Goal: Task Accomplishment & Management: Manage account settings

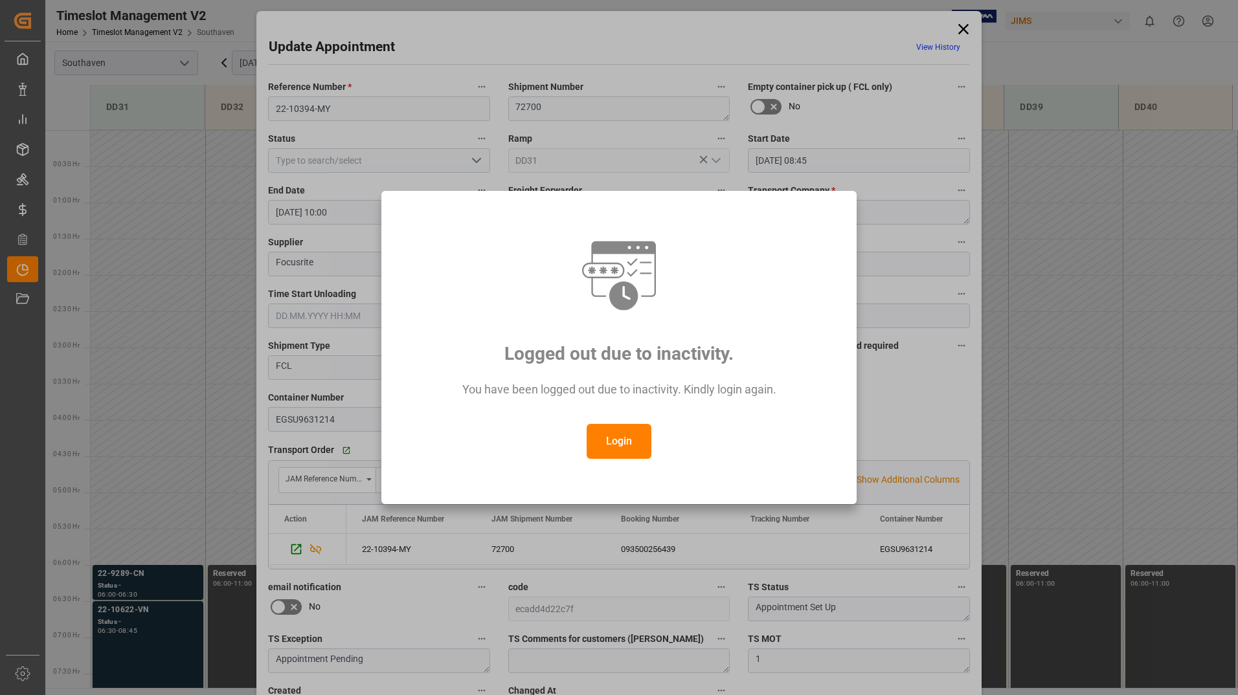
scroll to position [442, 0]
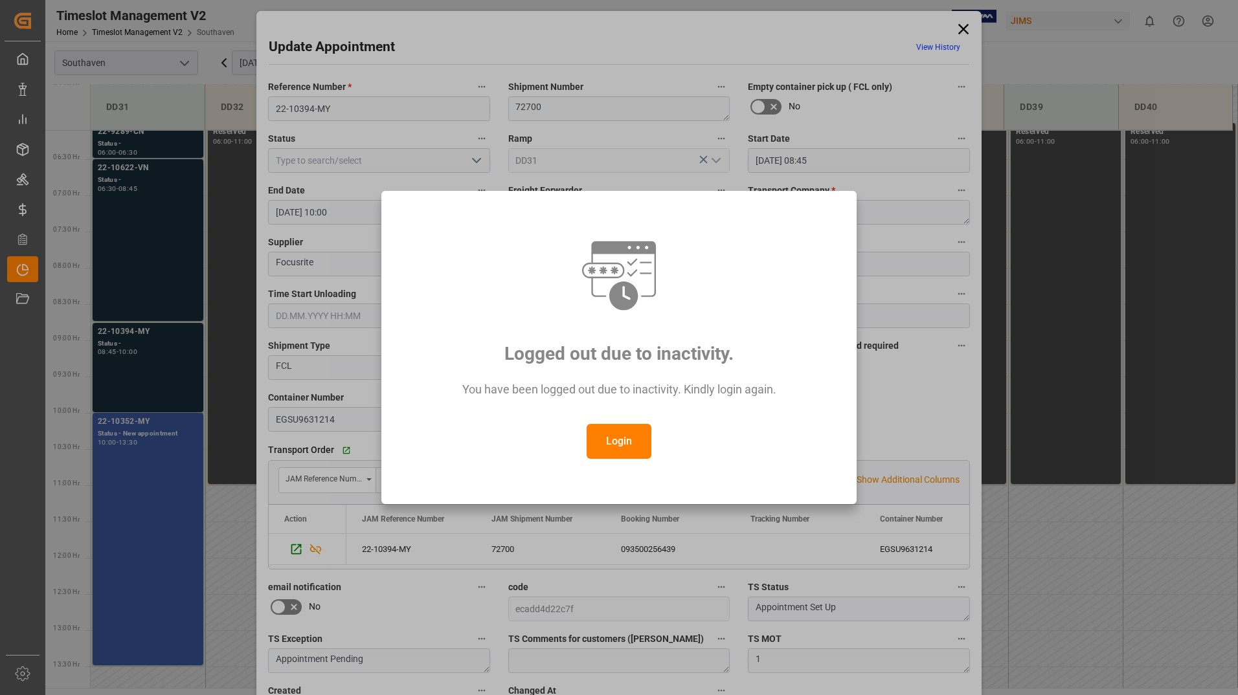
click at [618, 446] on button "Login" at bounding box center [619, 441] width 65 height 35
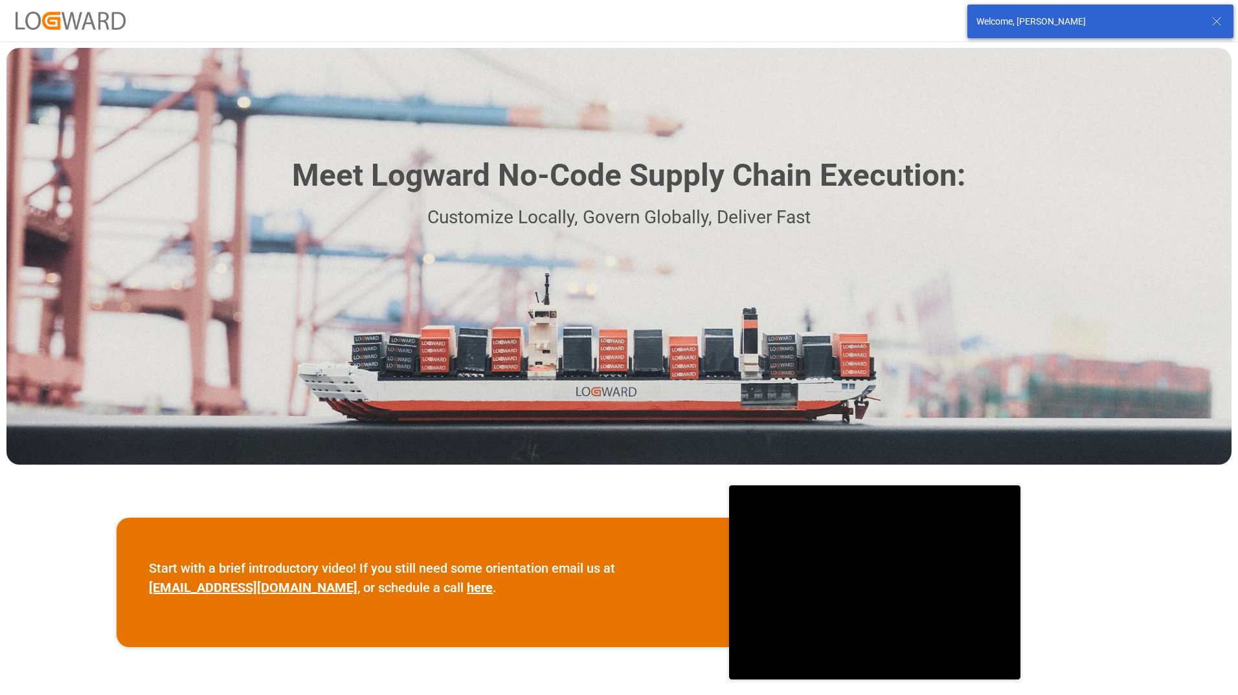
click at [1215, 21] on icon at bounding box center [1217, 22] width 16 height 16
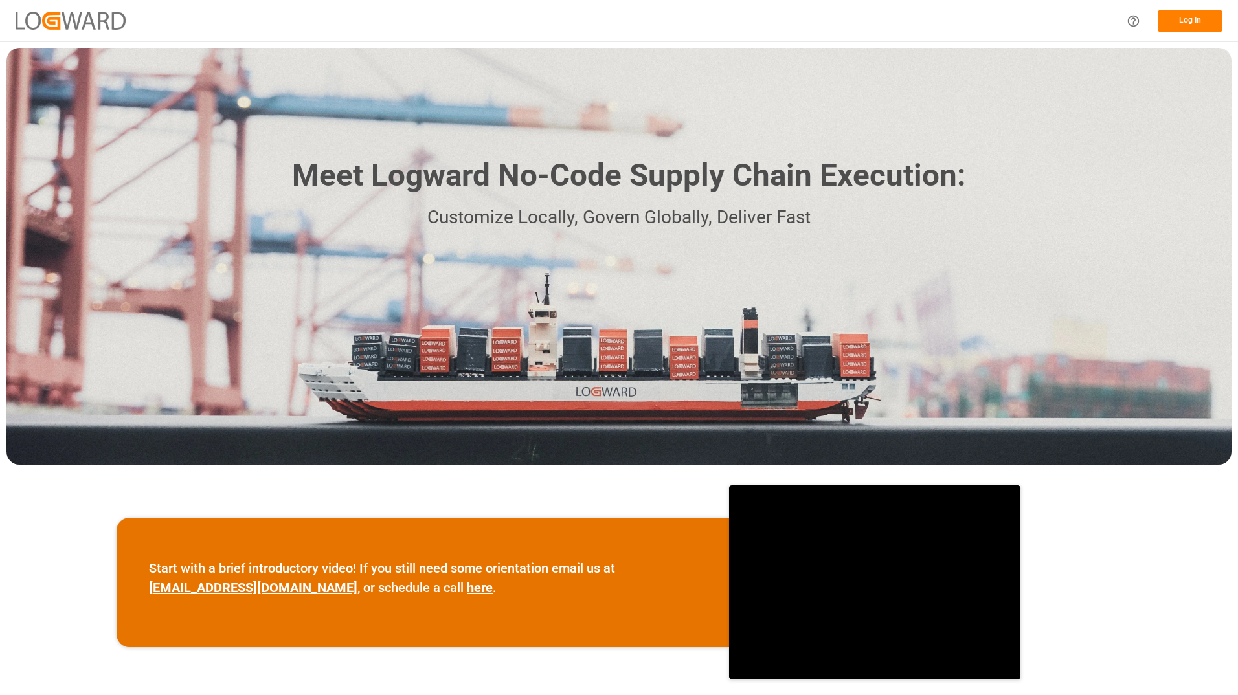
click at [1190, 21] on button "Log In" at bounding box center [1189, 21] width 65 height 23
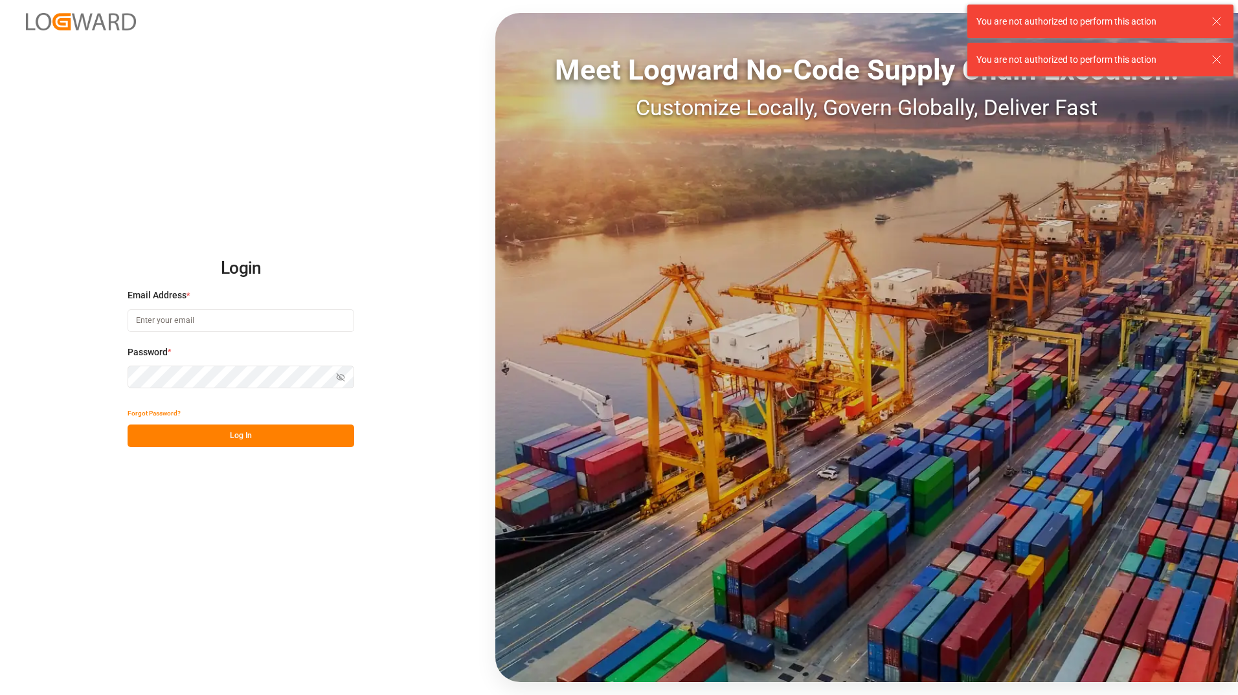
click at [214, 320] on input at bounding box center [241, 320] width 227 height 23
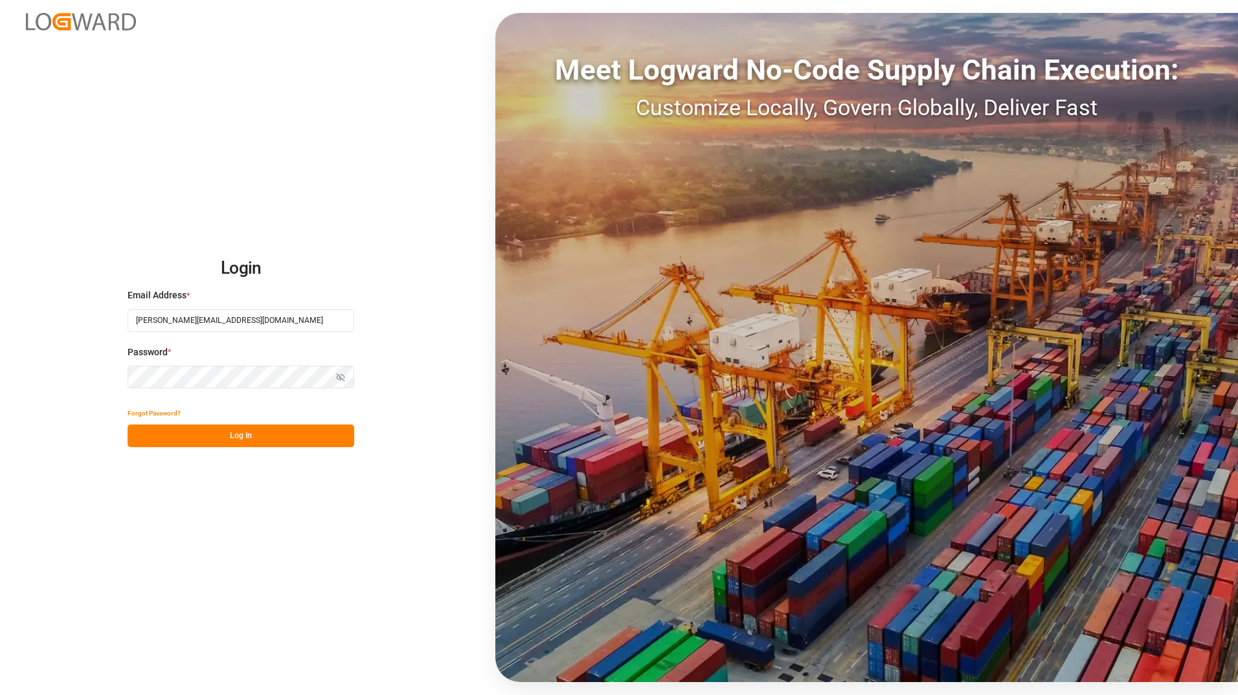
type input "George.Zebere@JAMIndustriesUSA.com"
click at [270, 436] on button "Log In" at bounding box center [241, 436] width 227 height 23
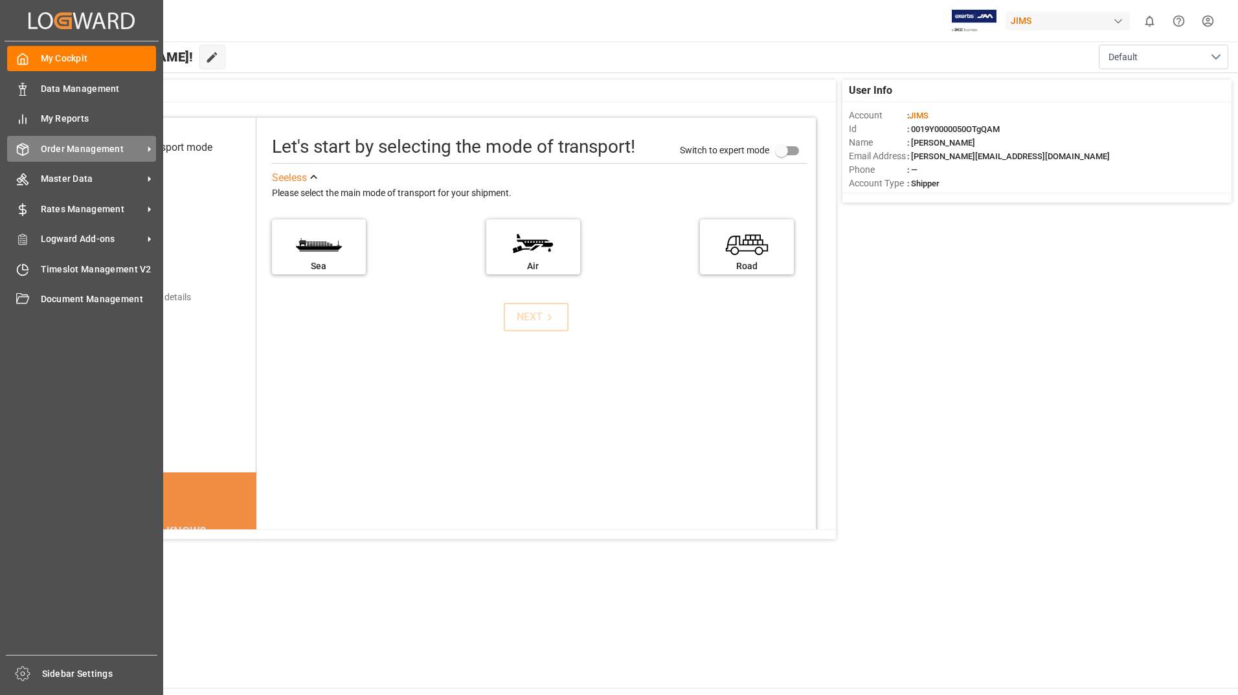
click at [25, 153] on icon at bounding box center [22, 149] width 13 height 13
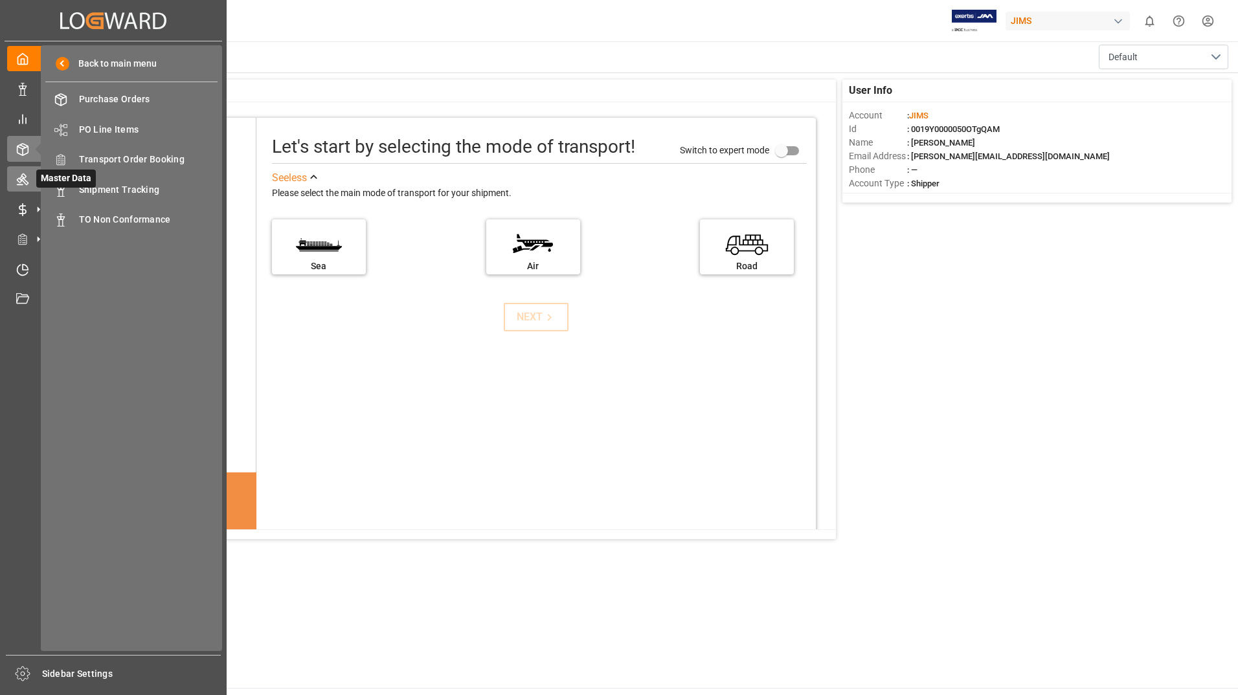
click at [28, 176] on icon at bounding box center [22, 179] width 13 height 13
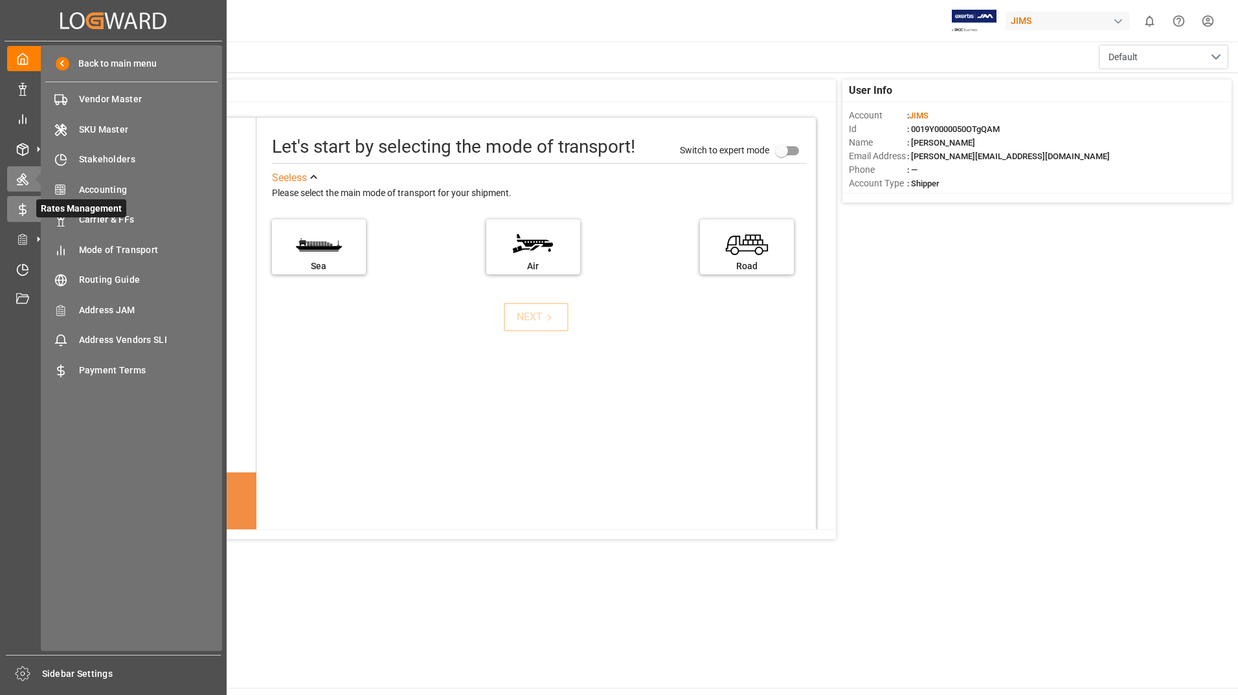
click at [24, 208] on icon at bounding box center [22, 209] width 13 height 13
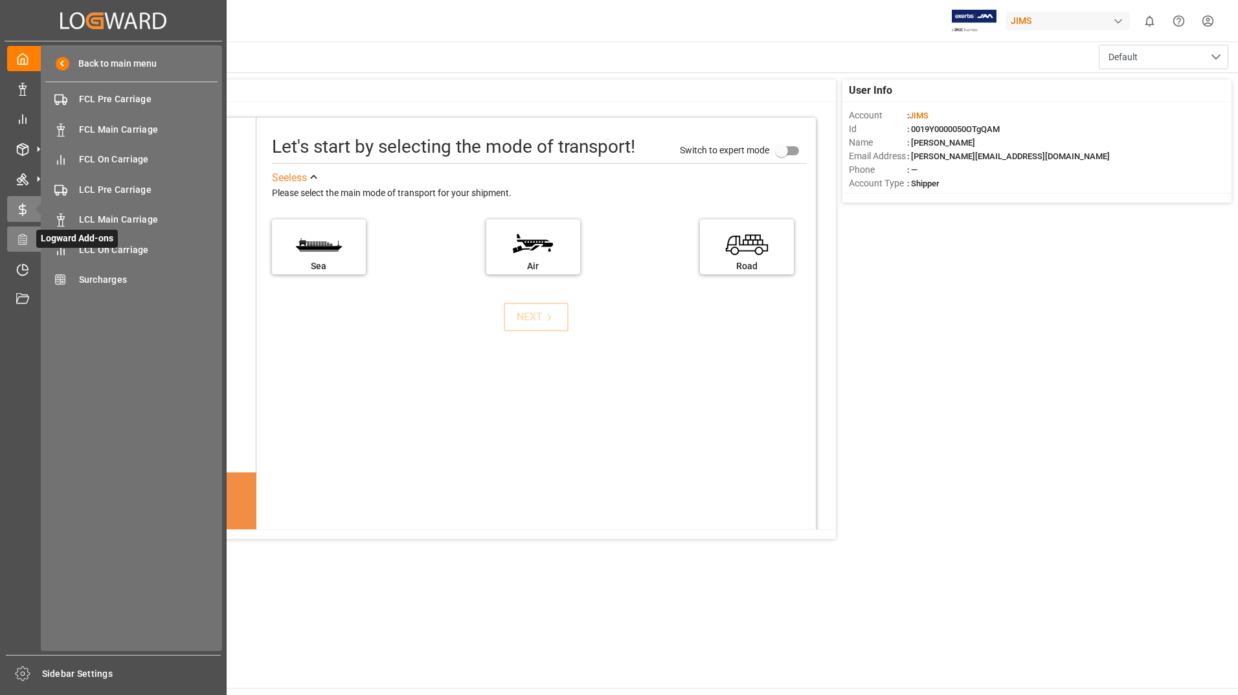
click at [22, 243] on icon at bounding box center [22, 239] width 13 height 13
click at [26, 269] on icon at bounding box center [22, 269] width 13 height 13
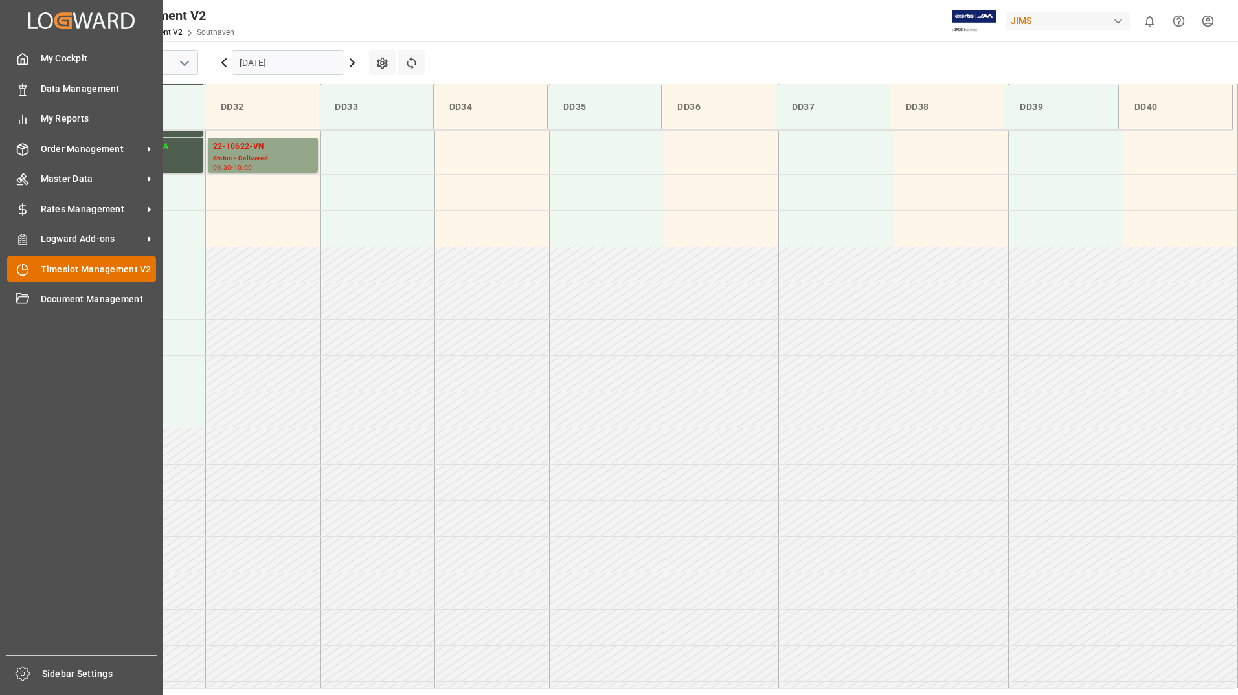
scroll to position [717, 0]
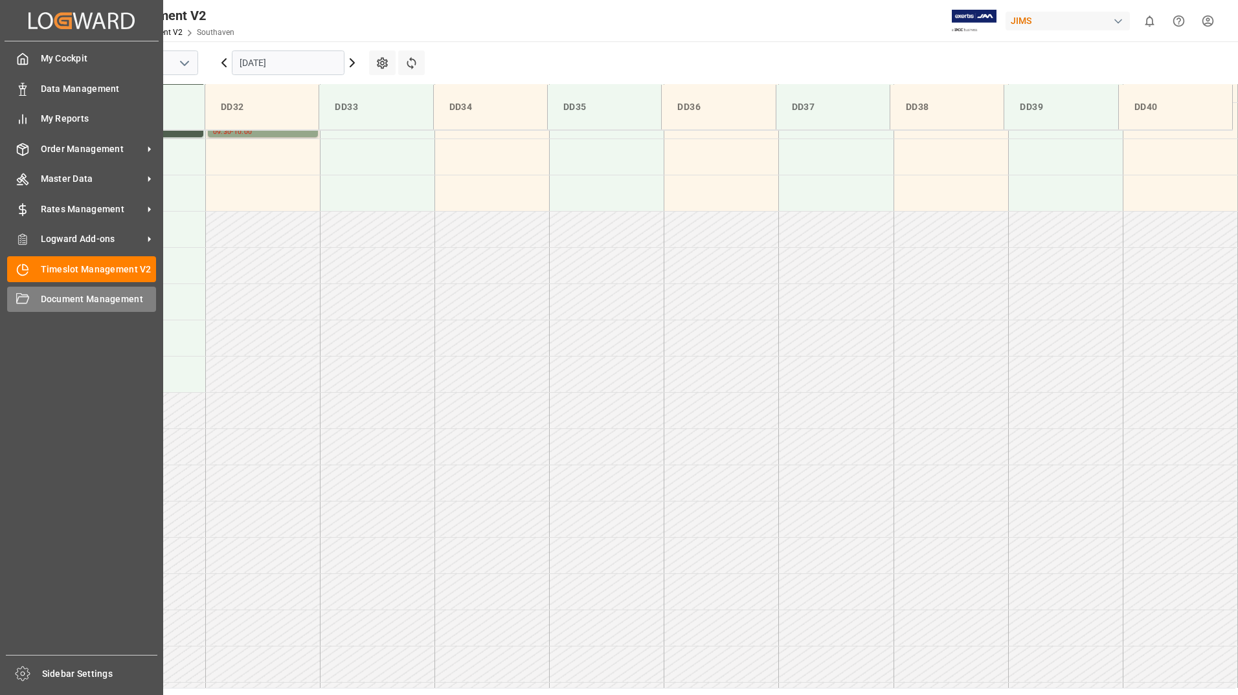
click at [34, 301] on div "Document Management Document Management" at bounding box center [81, 299] width 149 height 25
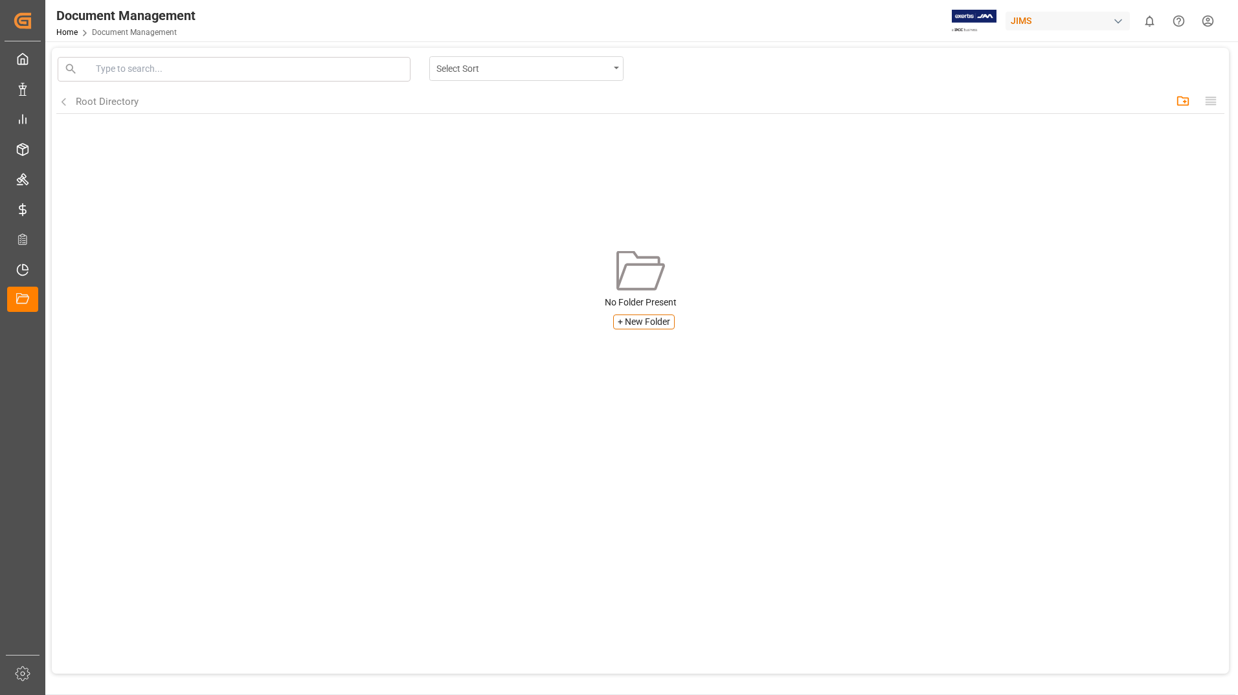
click at [618, 68] on icon "open menu" at bounding box center [616, 68] width 5 height 3
click at [298, 312] on div "No Folder Present + New Folder" at bounding box center [640, 313] width 1160 height 34
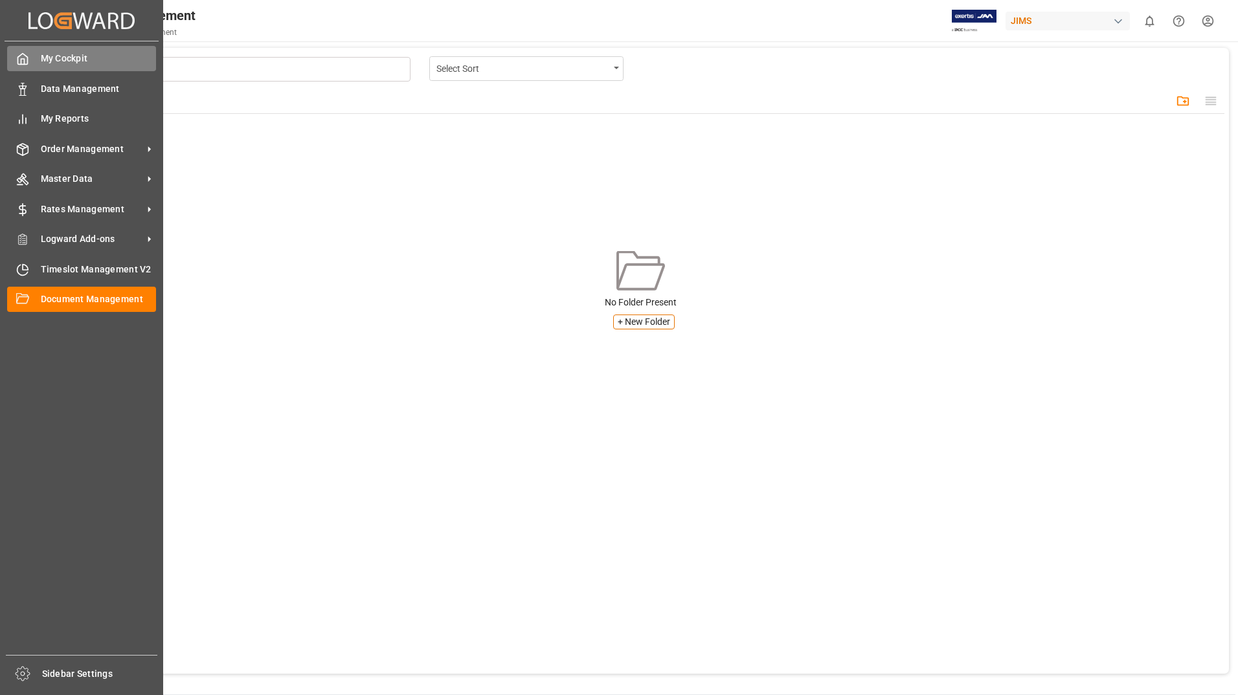
click at [41, 60] on span "My Cockpit" at bounding box center [99, 59] width 116 height 14
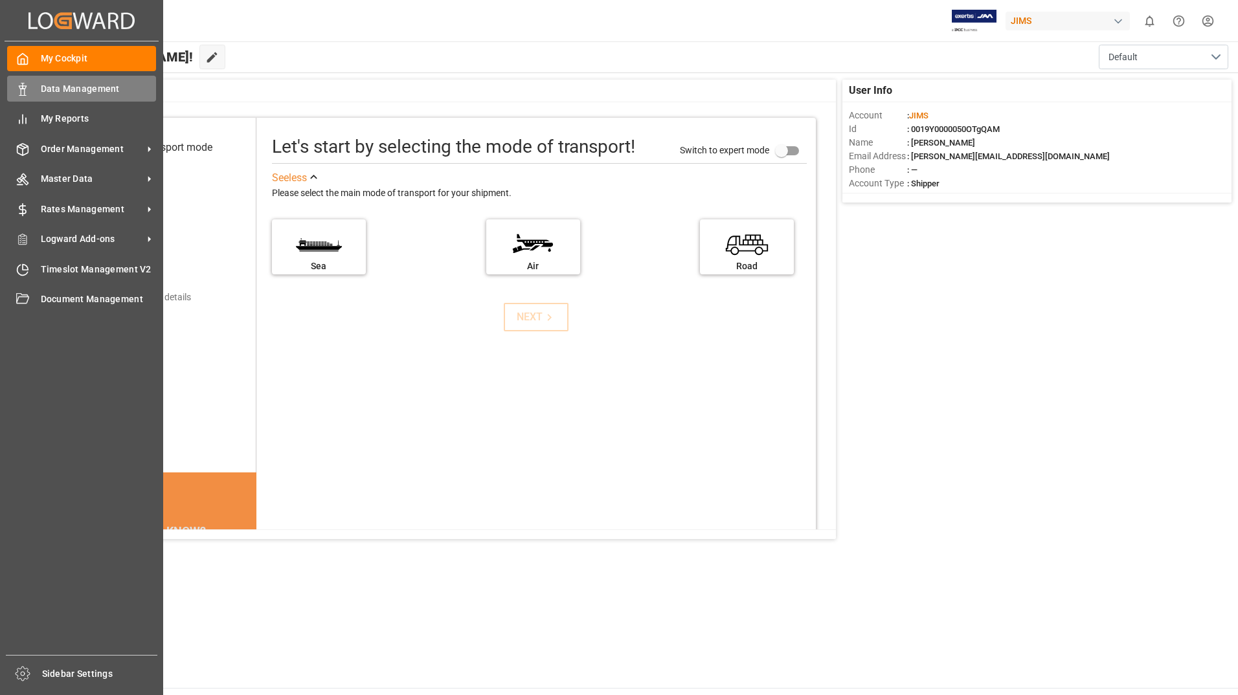
click at [61, 87] on span "Data Management" at bounding box center [99, 89] width 116 height 14
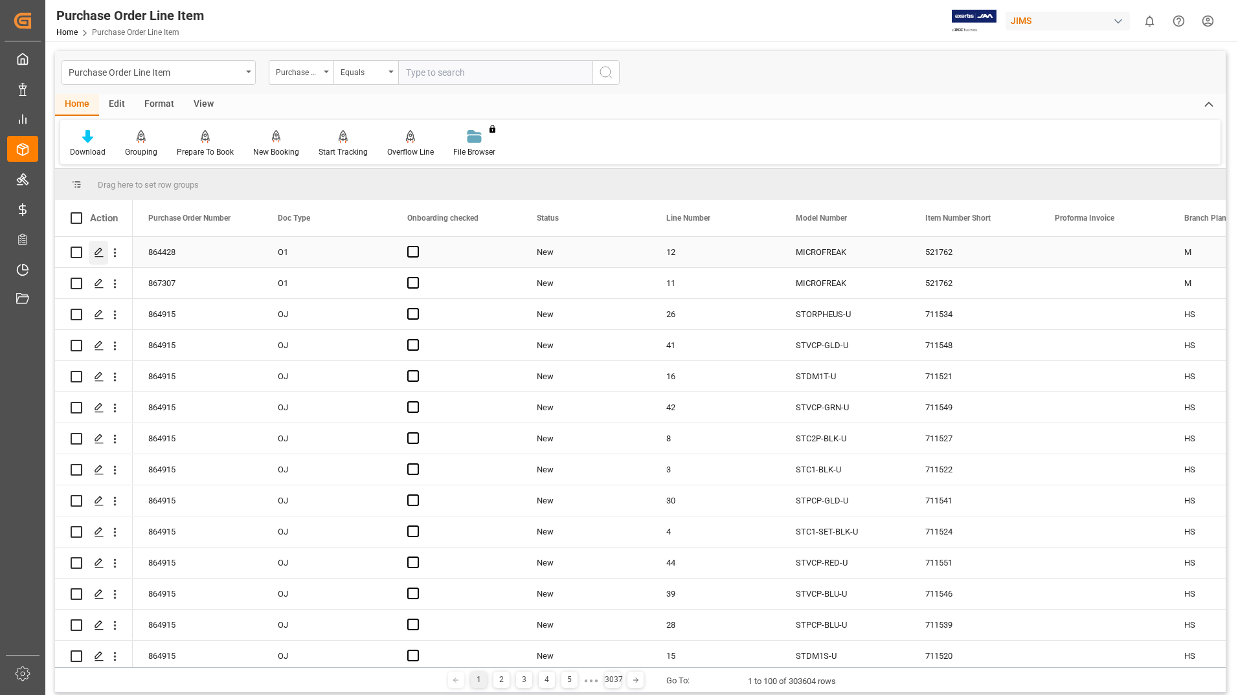
click at [100, 252] on icon "Press SPACE to select this row." at bounding box center [99, 252] width 10 height 10
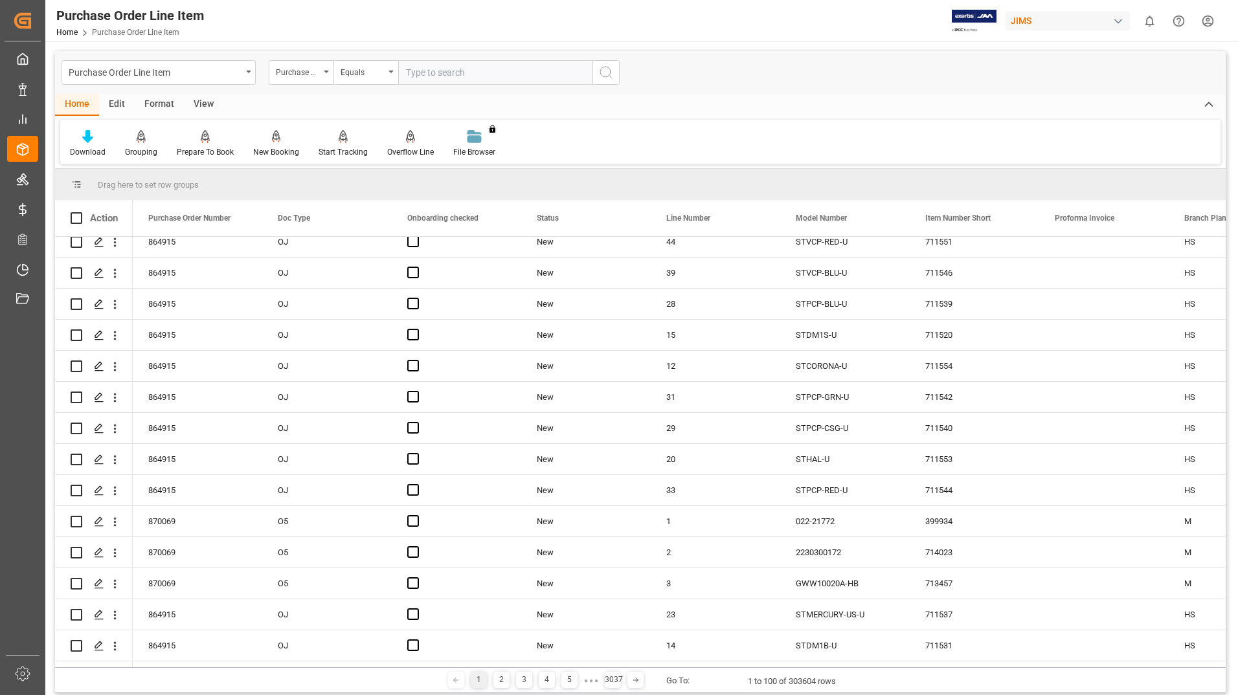
scroll to position [388, 0]
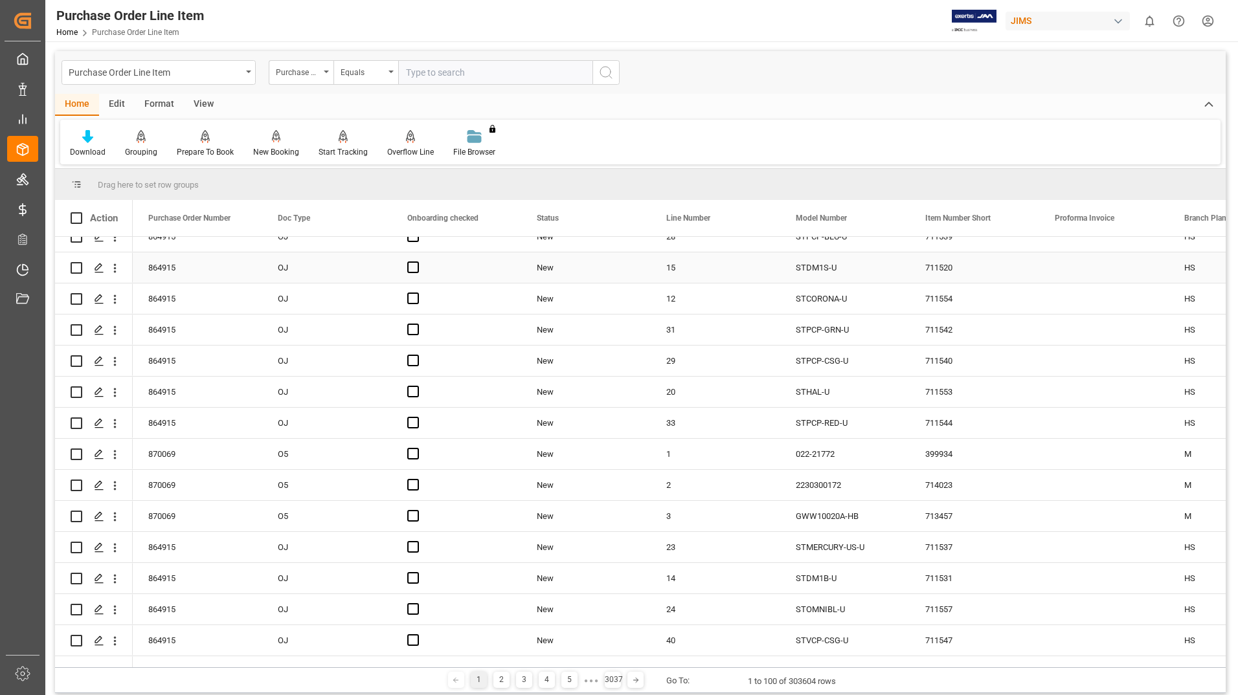
click at [77, 269] on input "Press Space to toggle row selection (unchecked)" at bounding box center [77, 268] width 12 height 12
checkbox input "true"
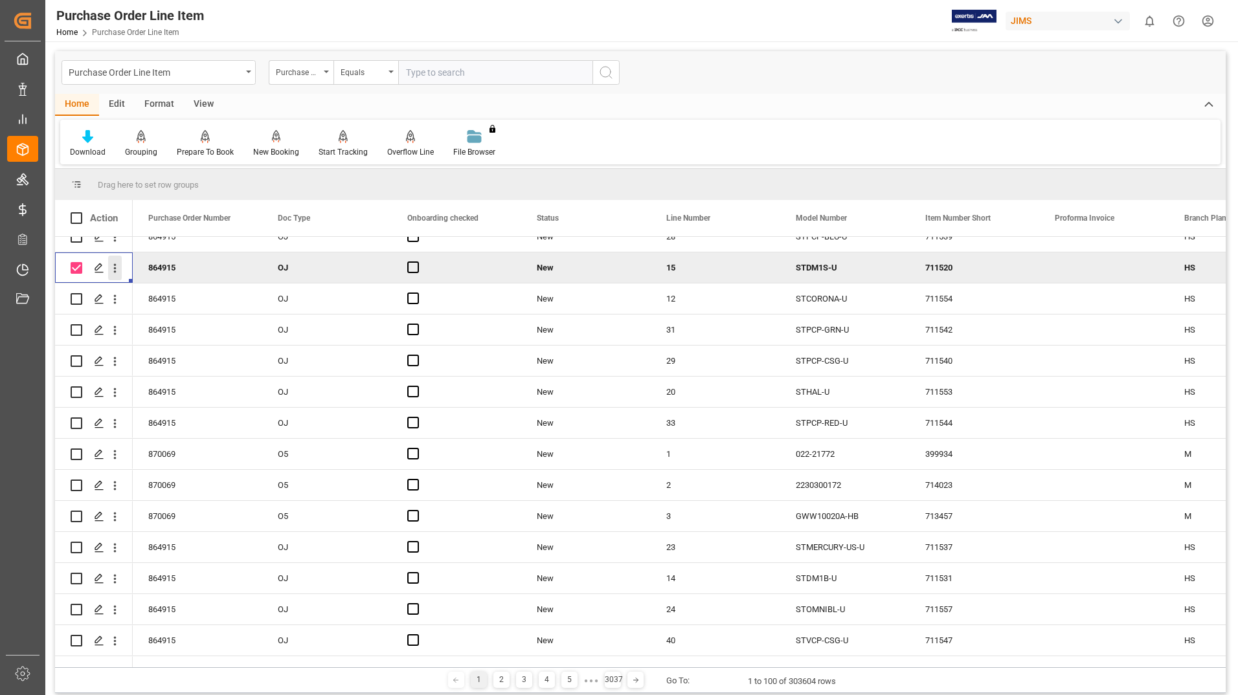
click at [115, 268] on icon "open menu" at bounding box center [115, 268] width 3 height 9
click at [168, 296] on span "Open in new tab" at bounding box center [200, 296] width 118 height 14
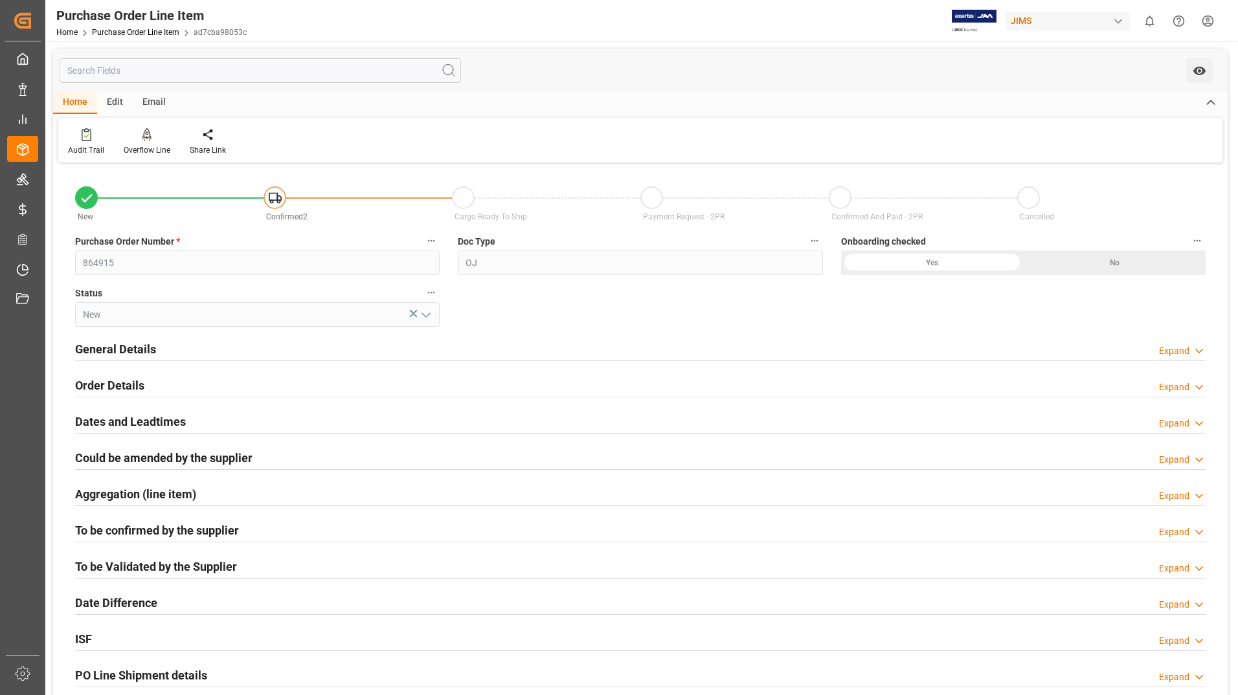
click at [96, 350] on h2 "General Details" at bounding box center [115, 349] width 81 height 17
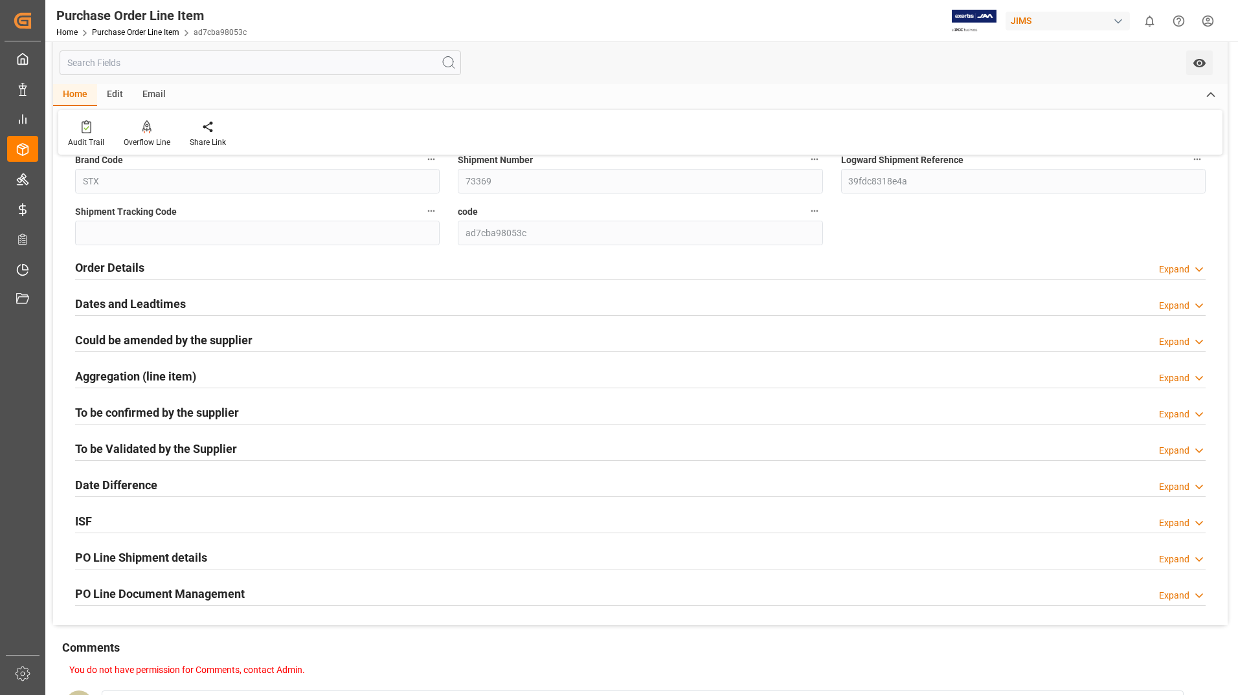
scroll to position [324, 0]
click at [113, 271] on h2 "Order Details" at bounding box center [109, 268] width 69 height 17
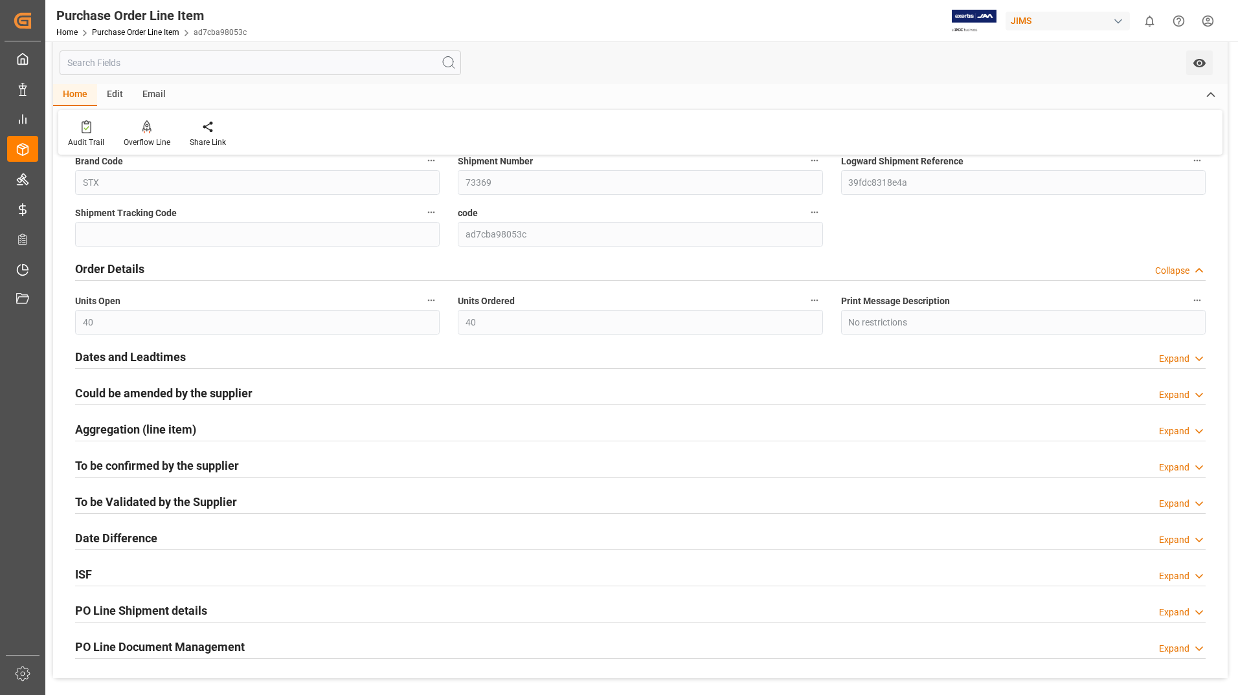
click at [126, 357] on h2 "Dates and Leadtimes" at bounding box center [130, 356] width 111 height 17
click at [126, 393] on h2 "Could be amended by the supplier" at bounding box center [163, 393] width 177 height 17
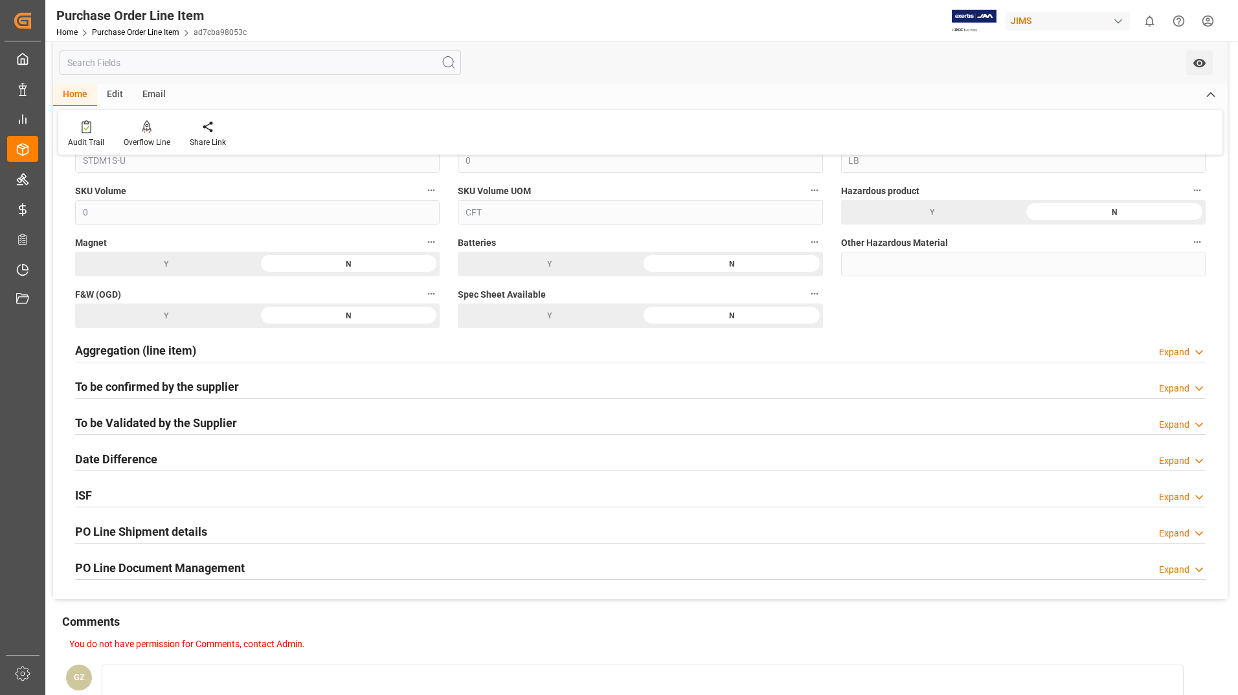
scroll to position [647, 0]
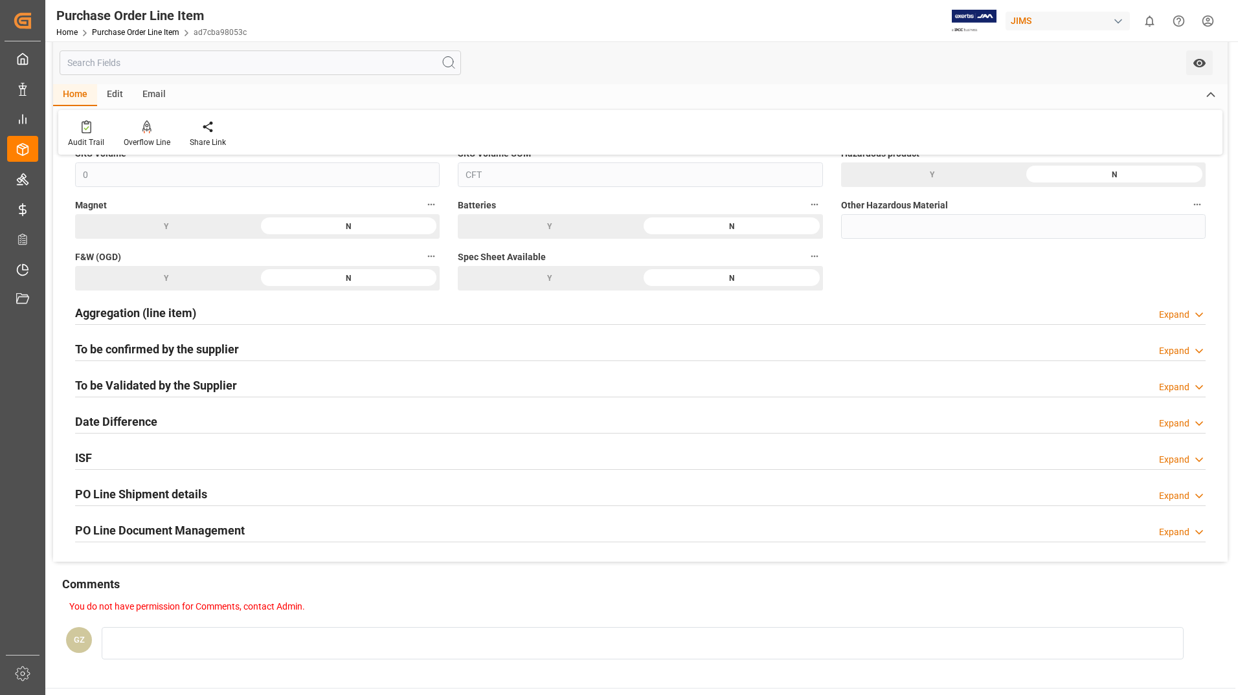
click at [147, 388] on h2 "To be Validated by the Supplier" at bounding box center [156, 385] width 162 height 17
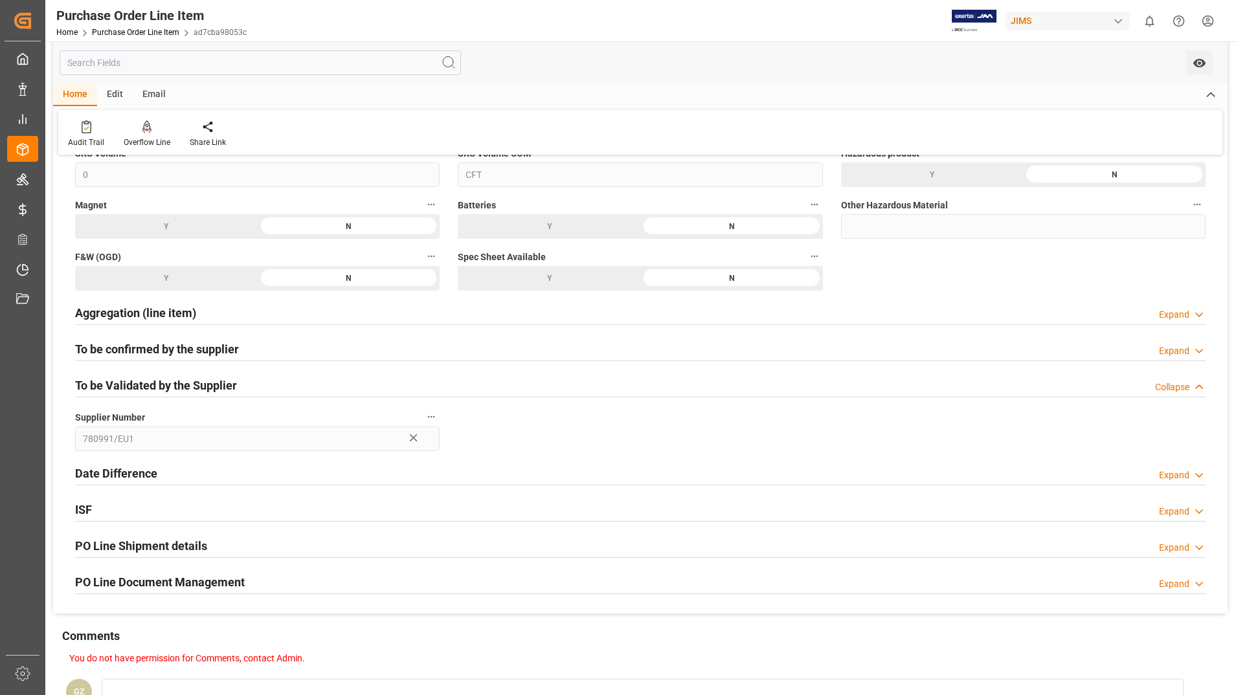
click at [154, 100] on div "Email" at bounding box center [154, 95] width 43 height 22
click at [117, 106] on div "Home Edit Email Send Email" at bounding box center [640, 119] width 1174 height 71
click at [68, 99] on div "Home" at bounding box center [75, 95] width 44 height 22
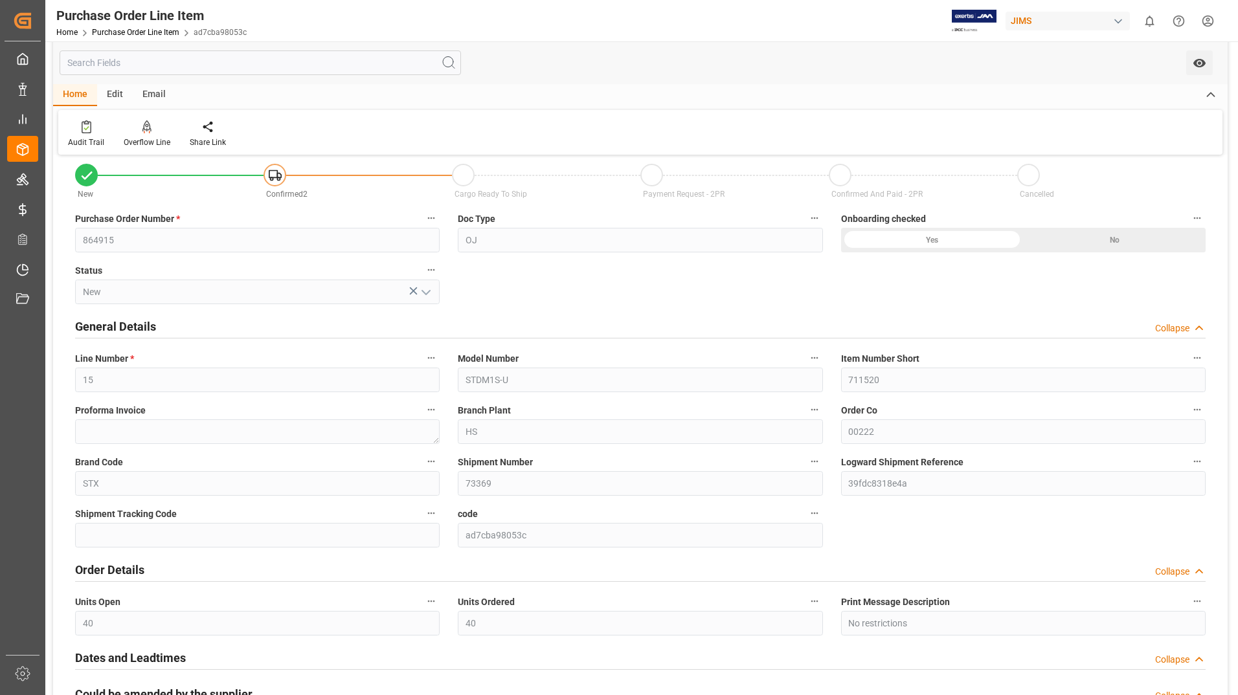
scroll to position [0, 0]
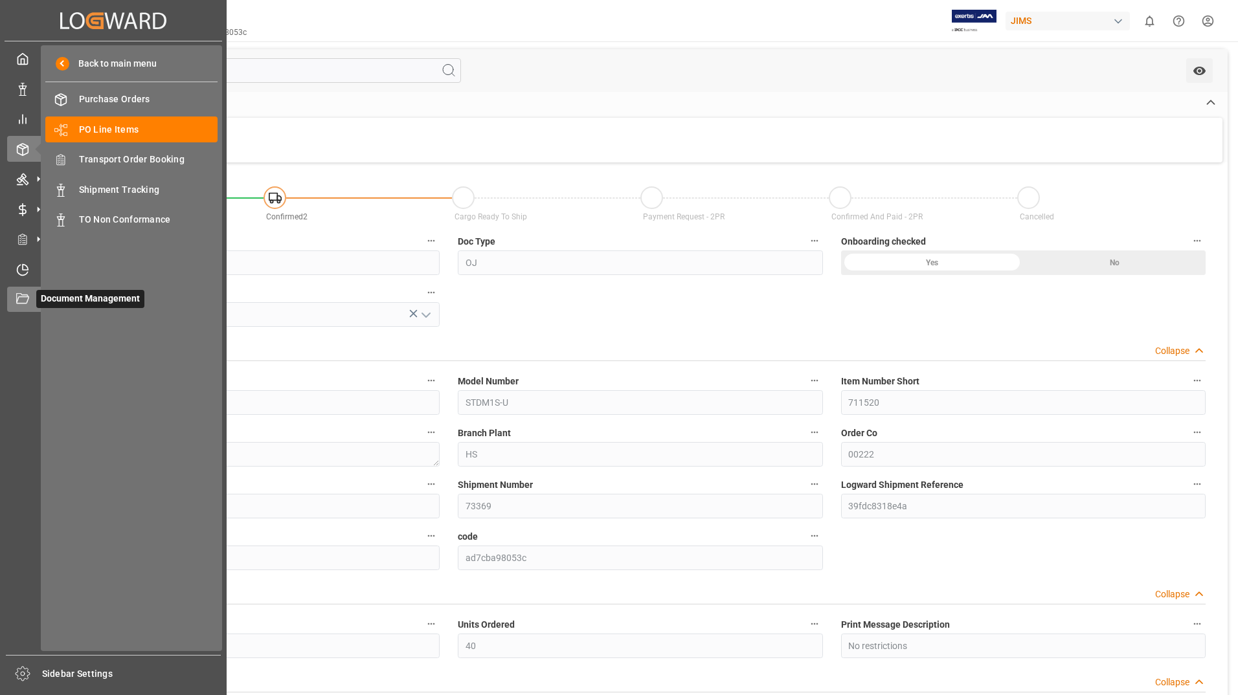
click at [25, 297] on icon at bounding box center [22, 298] width 13 height 10
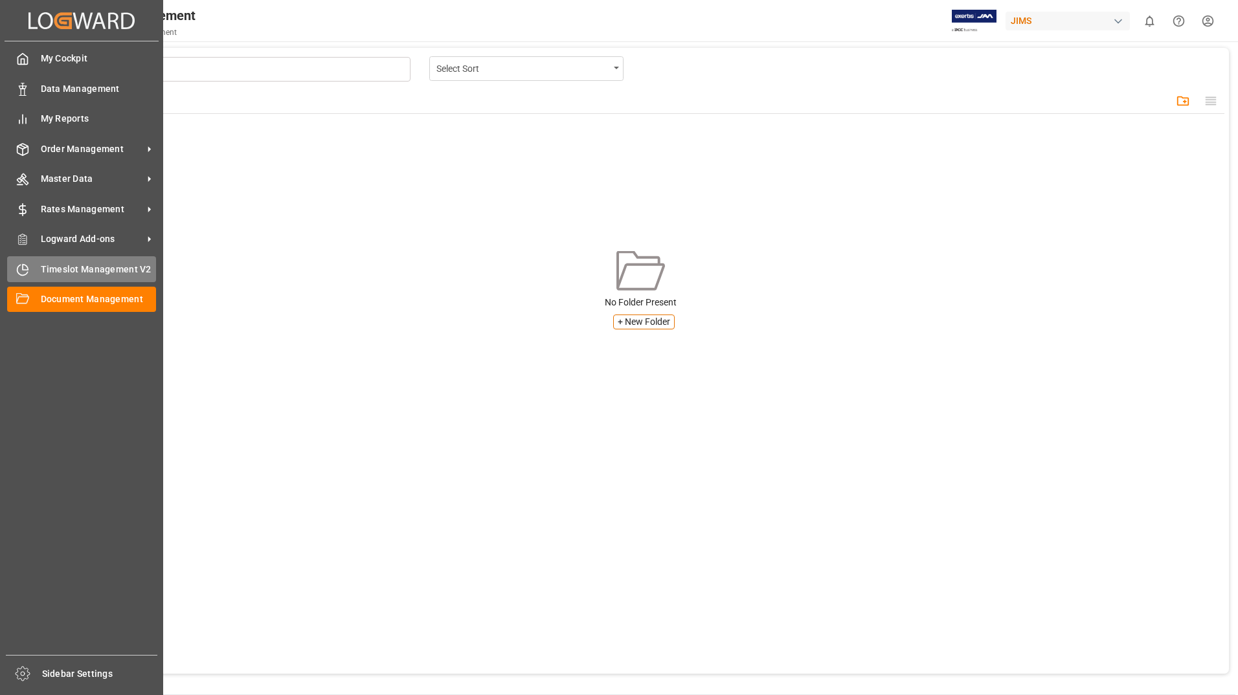
click at [111, 271] on span "Timeslot Management V2" at bounding box center [99, 270] width 116 height 14
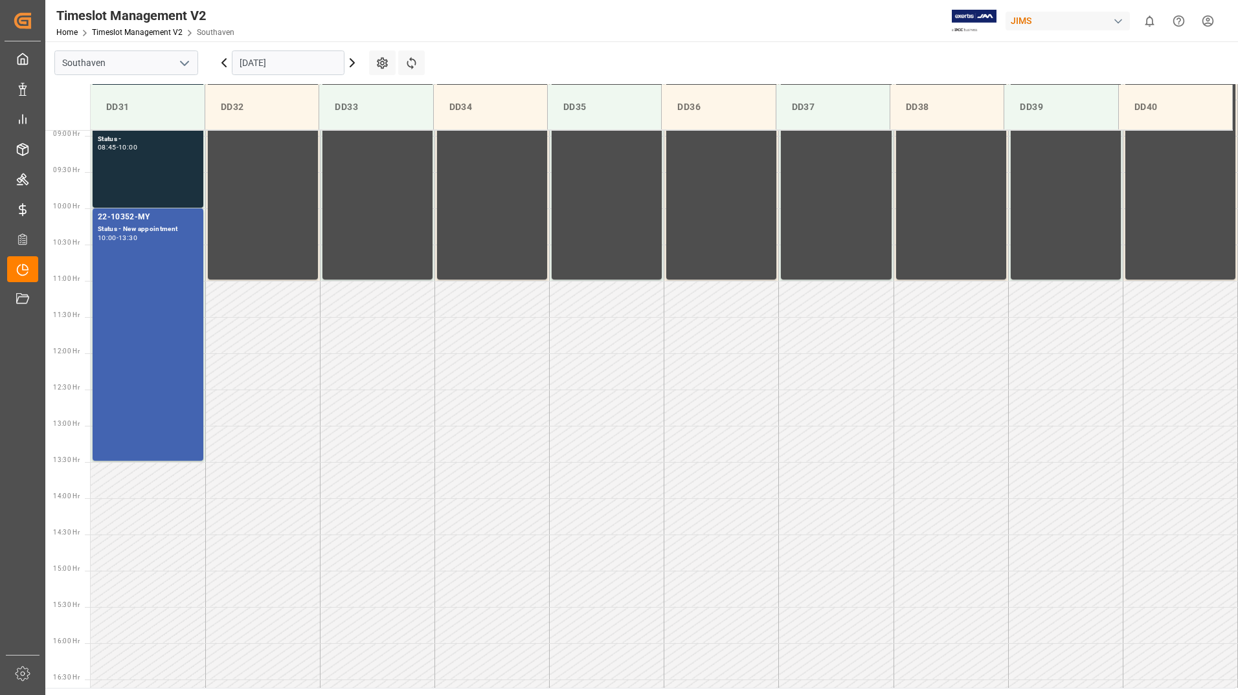
scroll to position [717, 0]
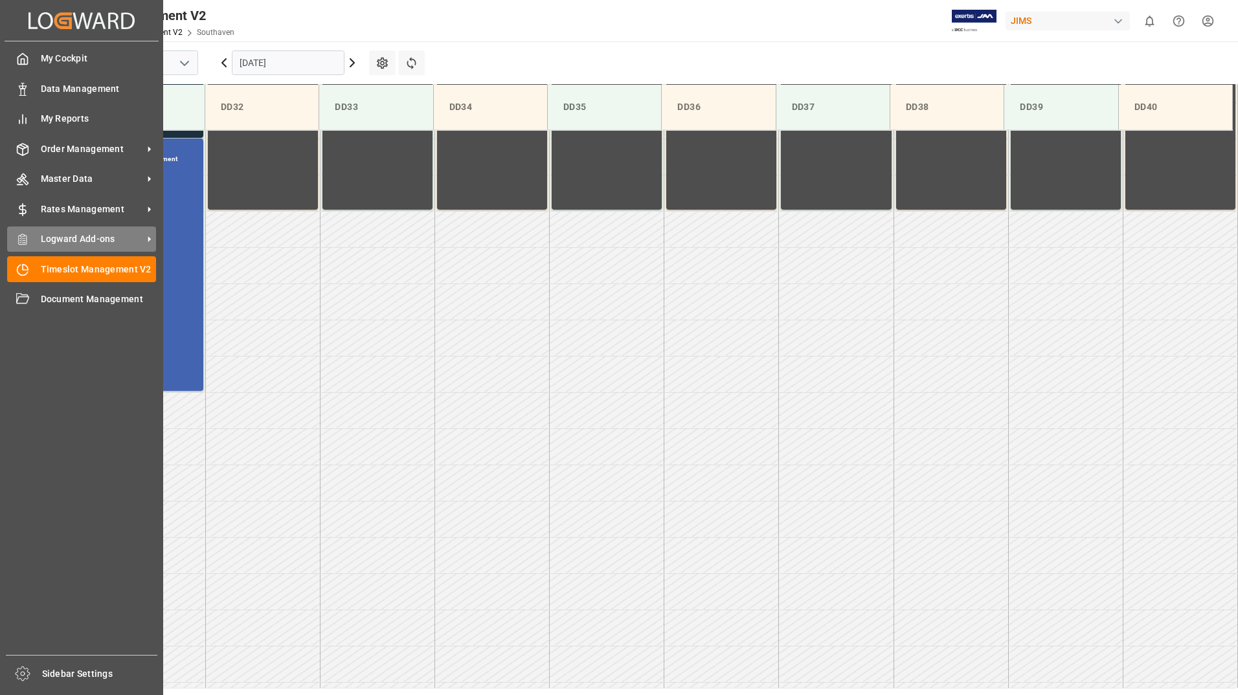
click at [78, 238] on span "Logward Add-ons" at bounding box center [92, 239] width 102 height 14
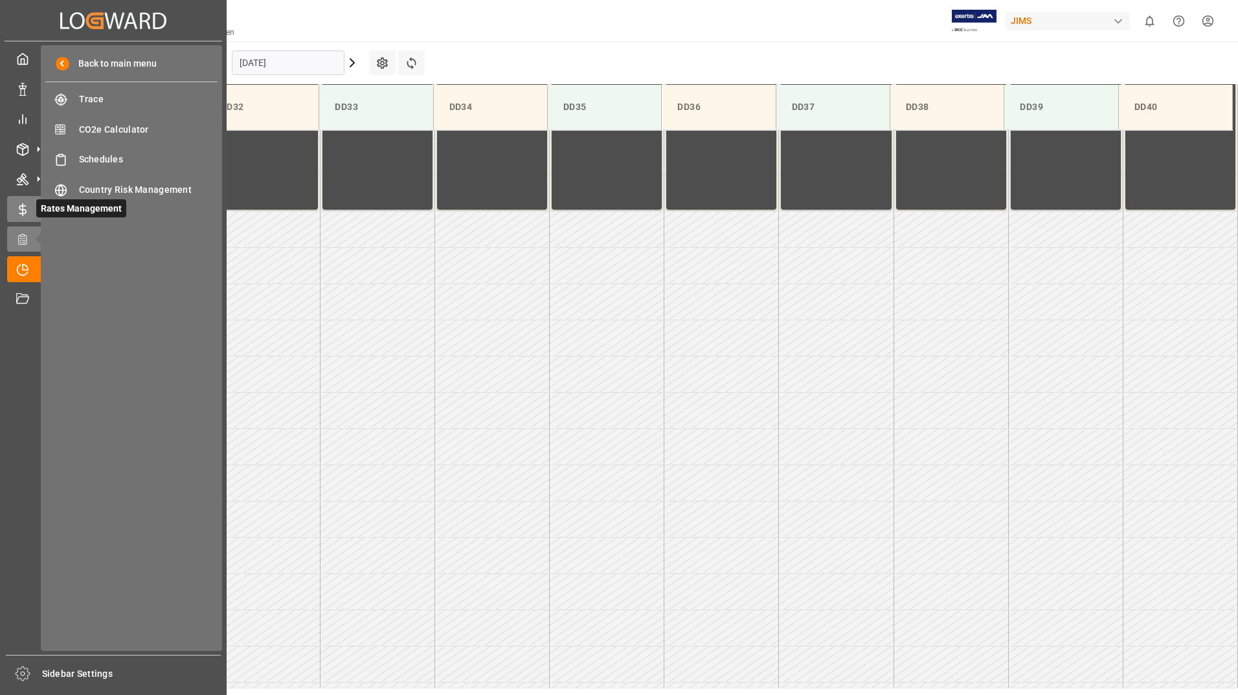
click at [30, 208] on div "Rates Management Rates Management" at bounding box center [113, 208] width 212 height 25
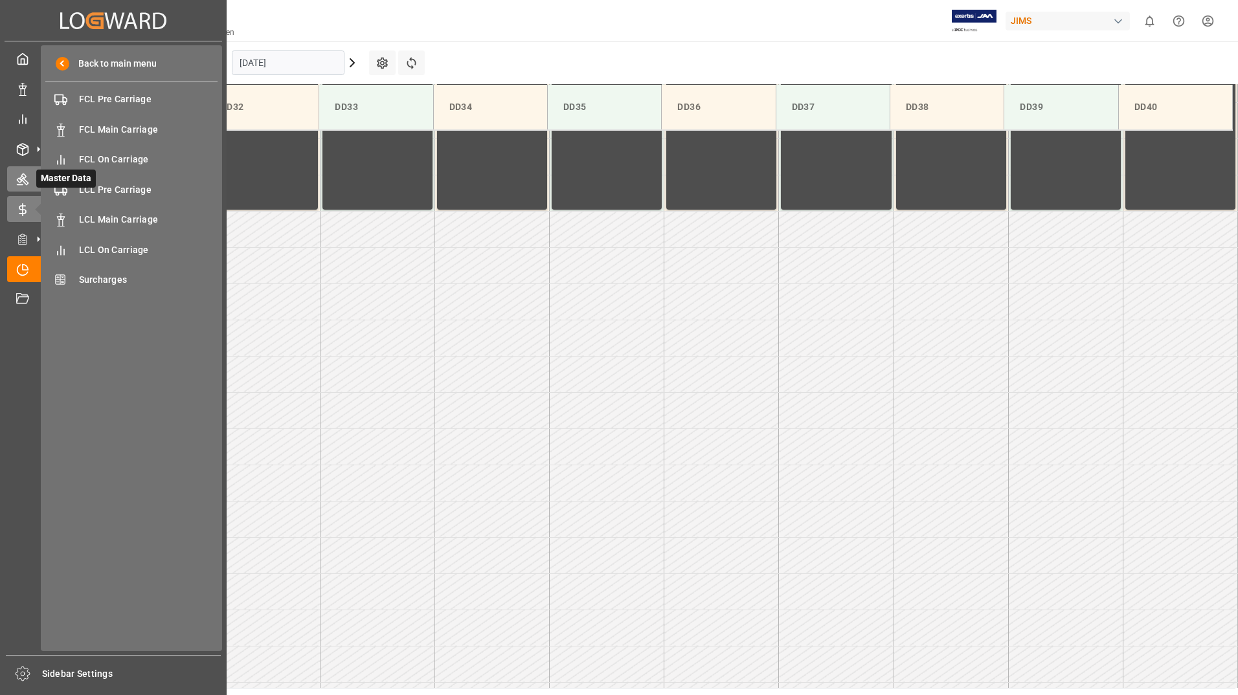
click at [32, 179] on icon at bounding box center [39, 179] width 14 height 14
click at [26, 148] on polyline at bounding box center [22, 147] width 10 height 3
click at [107, 130] on span "PO Line Items" at bounding box center [148, 130] width 139 height 14
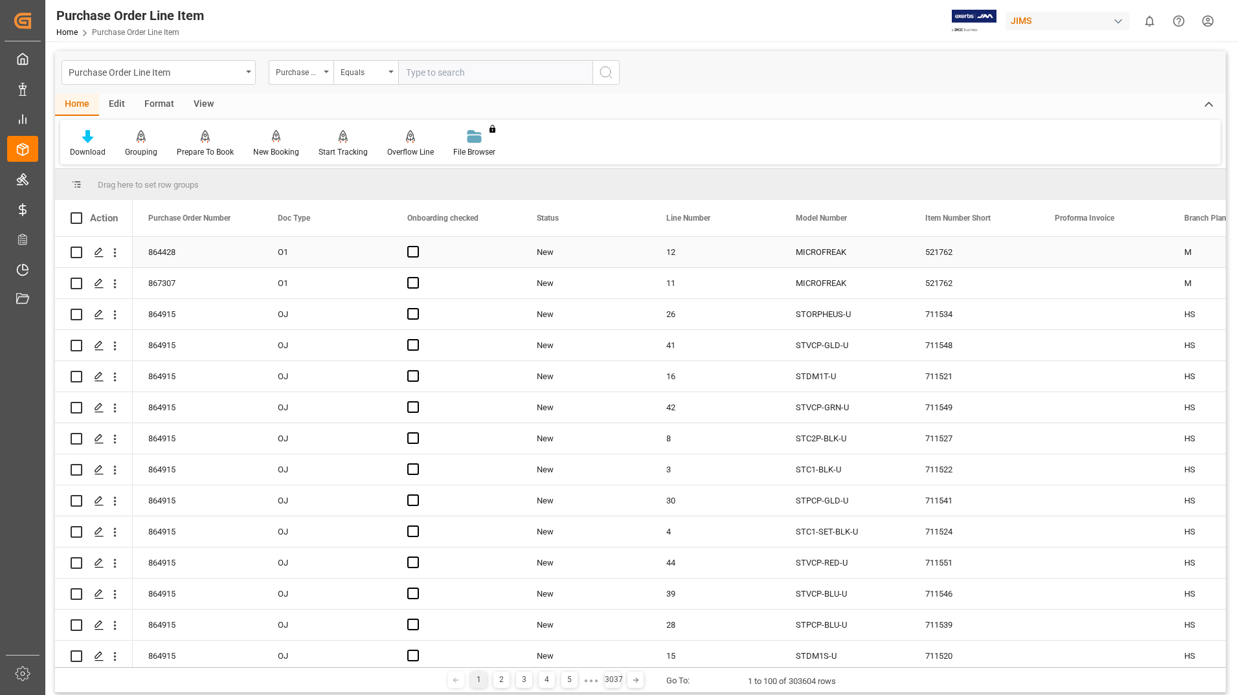
click at [74, 251] on input "Press Space to toggle row selection (unchecked)" at bounding box center [77, 253] width 12 height 12
checkbox input "true"
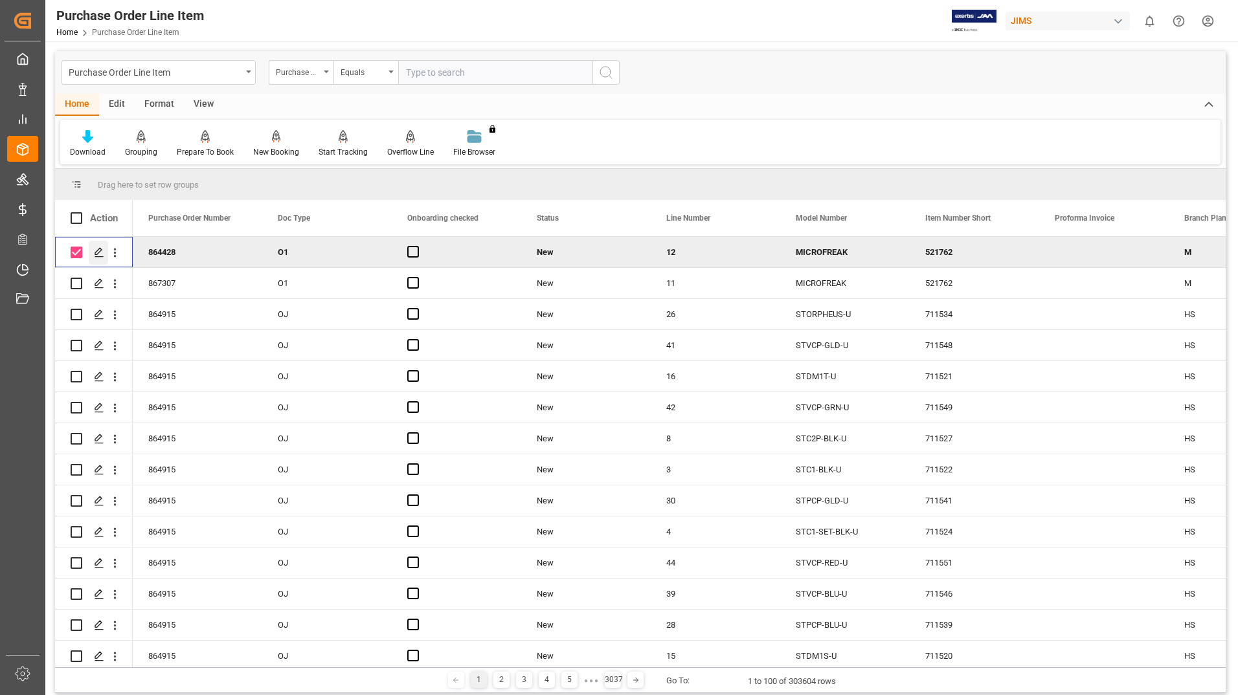
click at [100, 251] on icon "Press SPACE to deselect this row." at bounding box center [99, 252] width 10 height 10
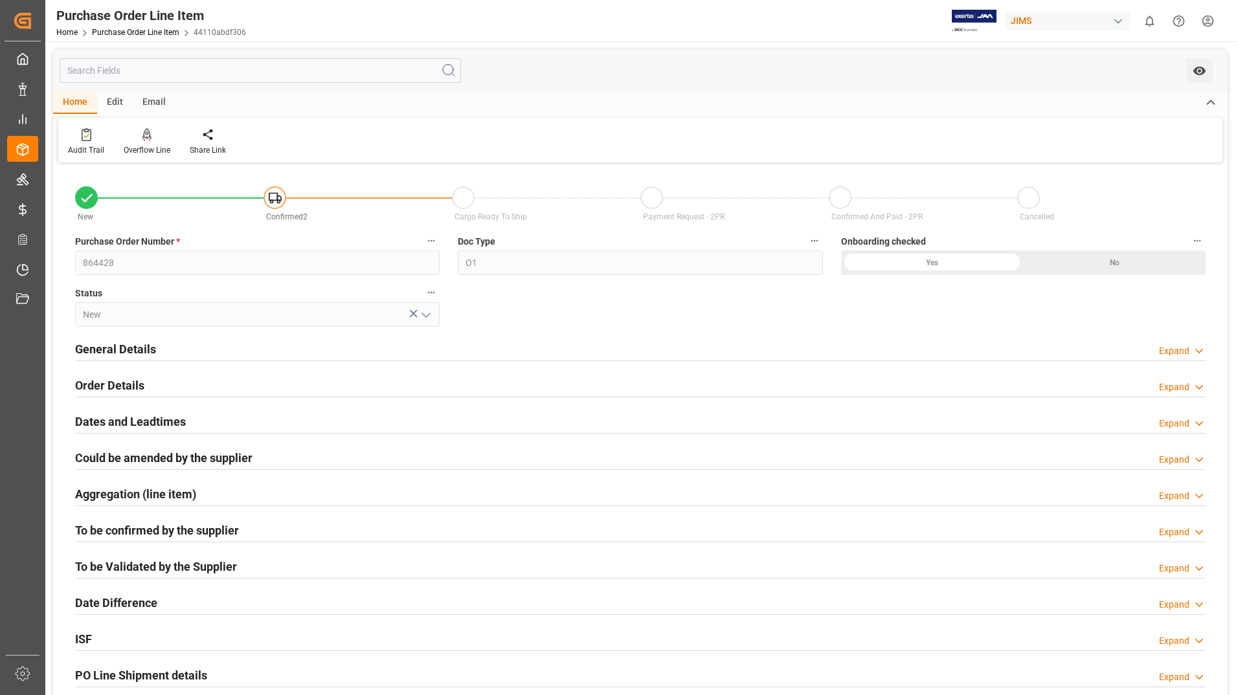
click at [124, 348] on h2 "General Details" at bounding box center [115, 349] width 81 height 17
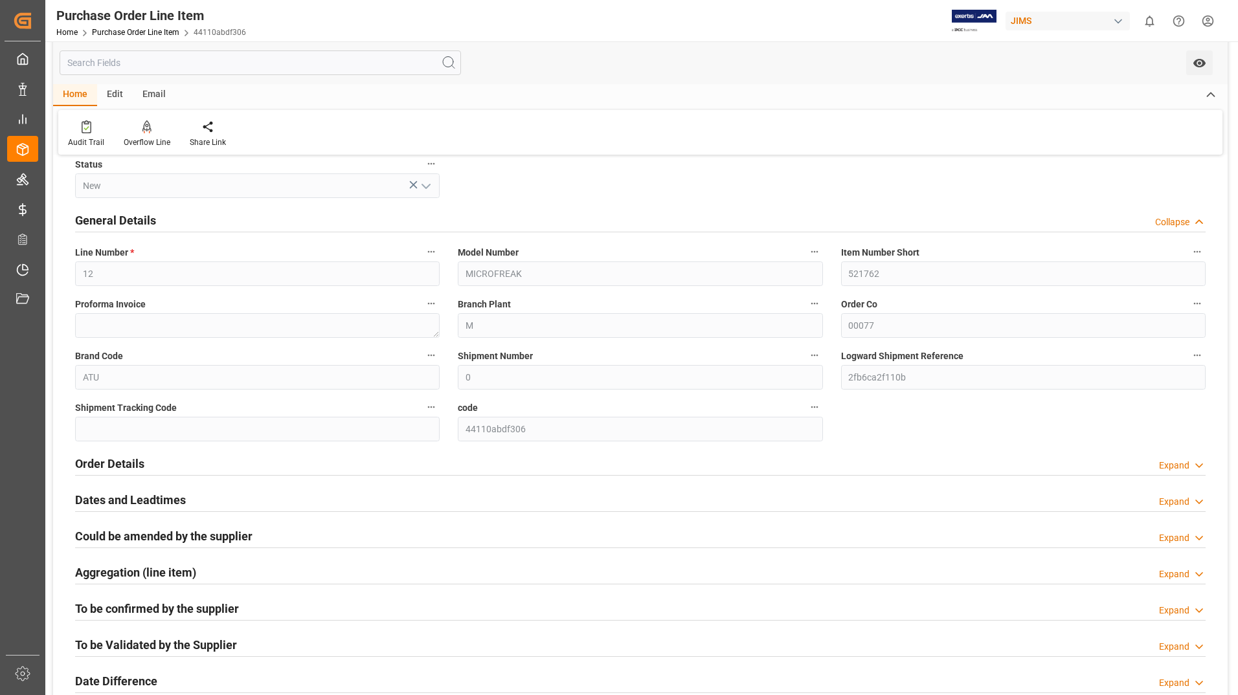
scroll to position [129, 0]
click at [111, 465] on h2 "Order Details" at bounding box center [109, 462] width 69 height 17
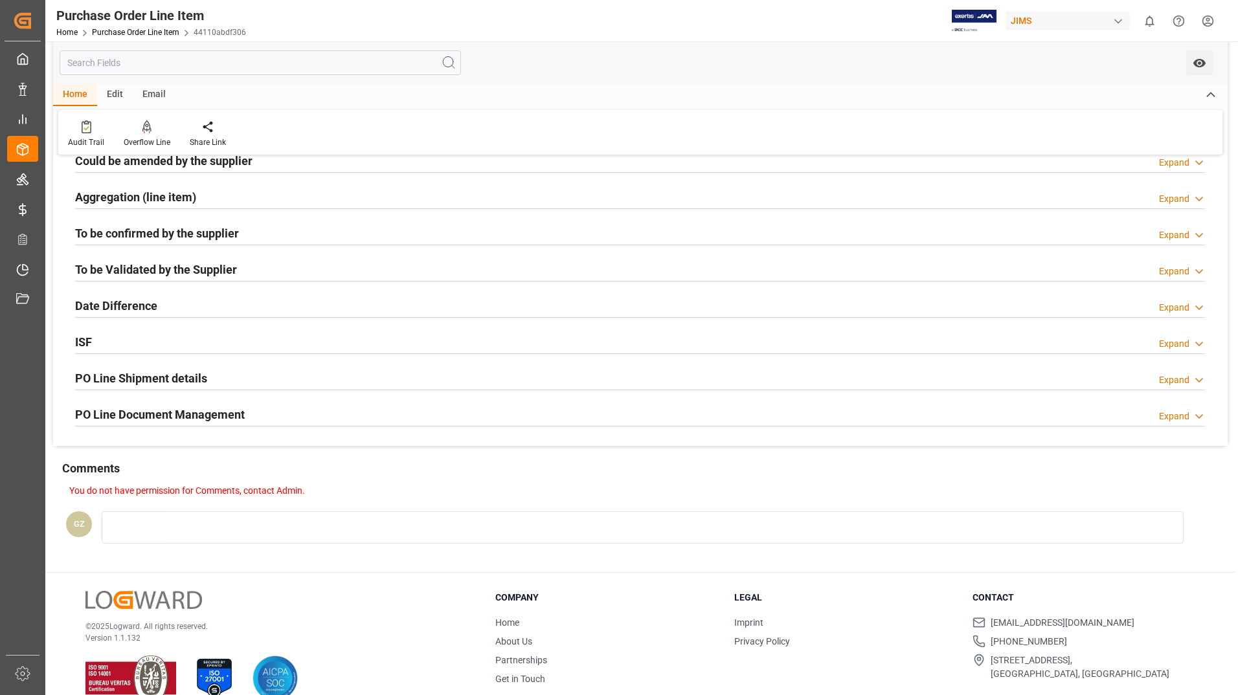
scroll to position [579, 0]
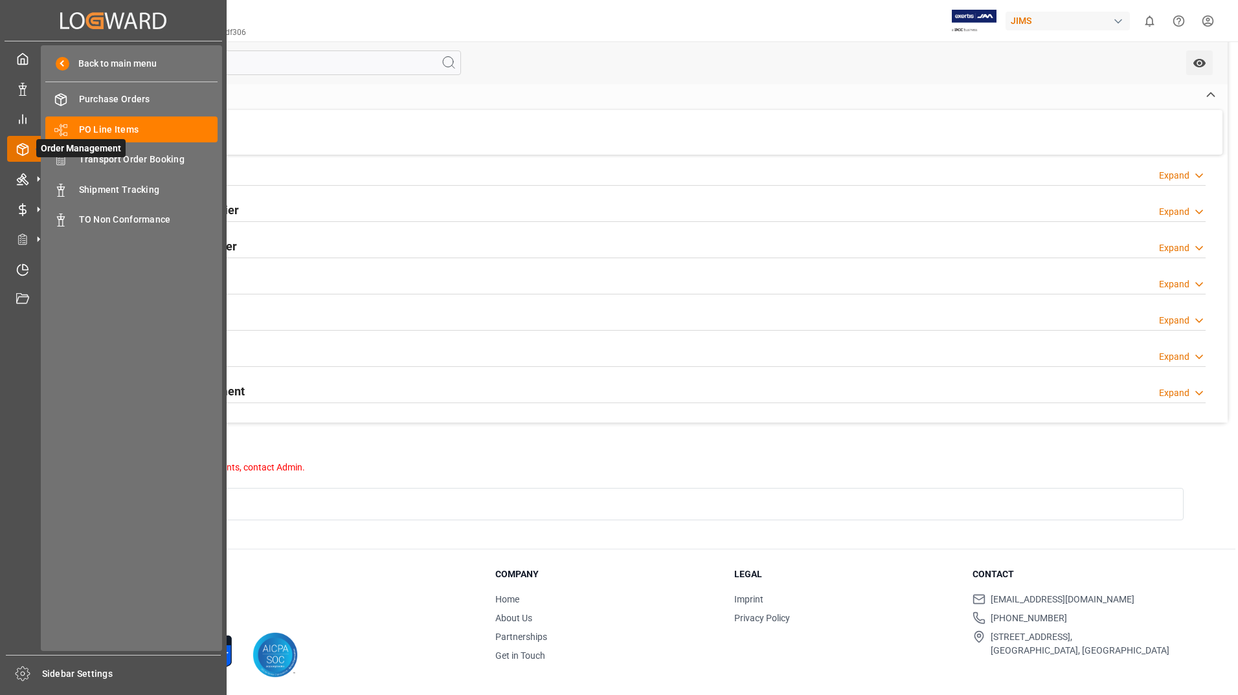
click at [24, 151] on icon at bounding box center [22, 149] width 13 height 13
click at [115, 131] on span "PO Line Items" at bounding box center [148, 130] width 139 height 14
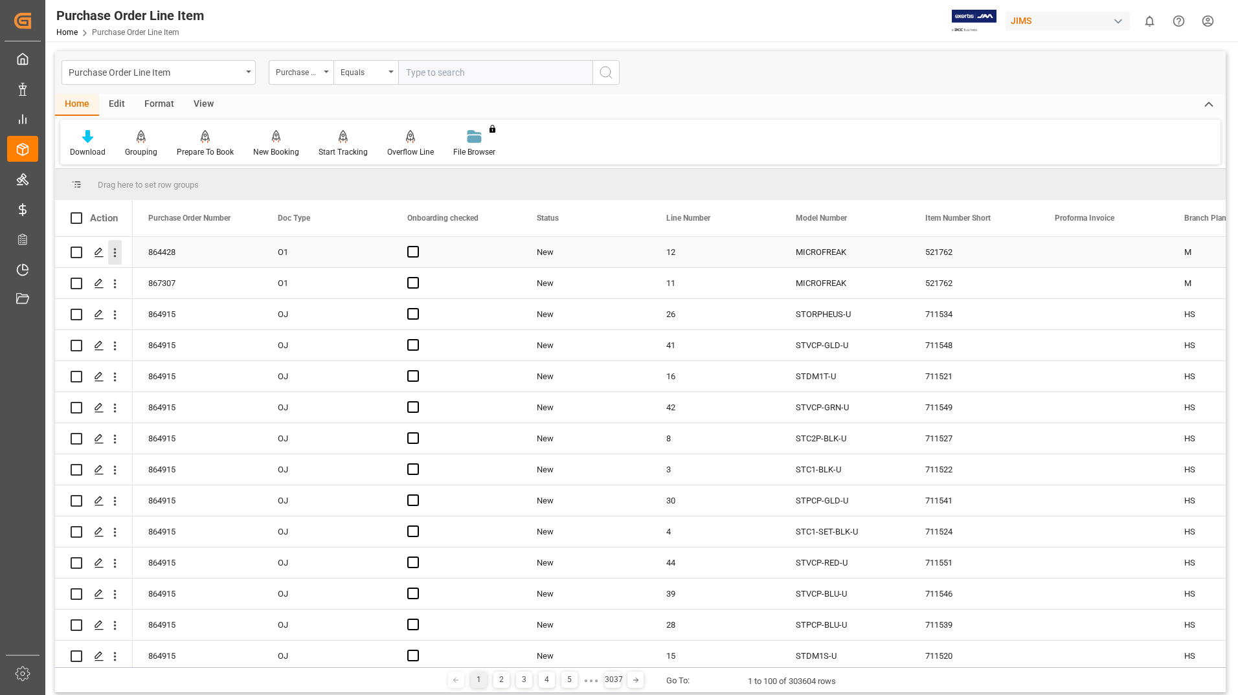
click at [115, 254] on icon "open menu" at bounding box center [115, 253] width 3 height 9
click at [126, 278] on icon "Press SPACE to select this row." at bounding box center [125, 280] width 14 height 14
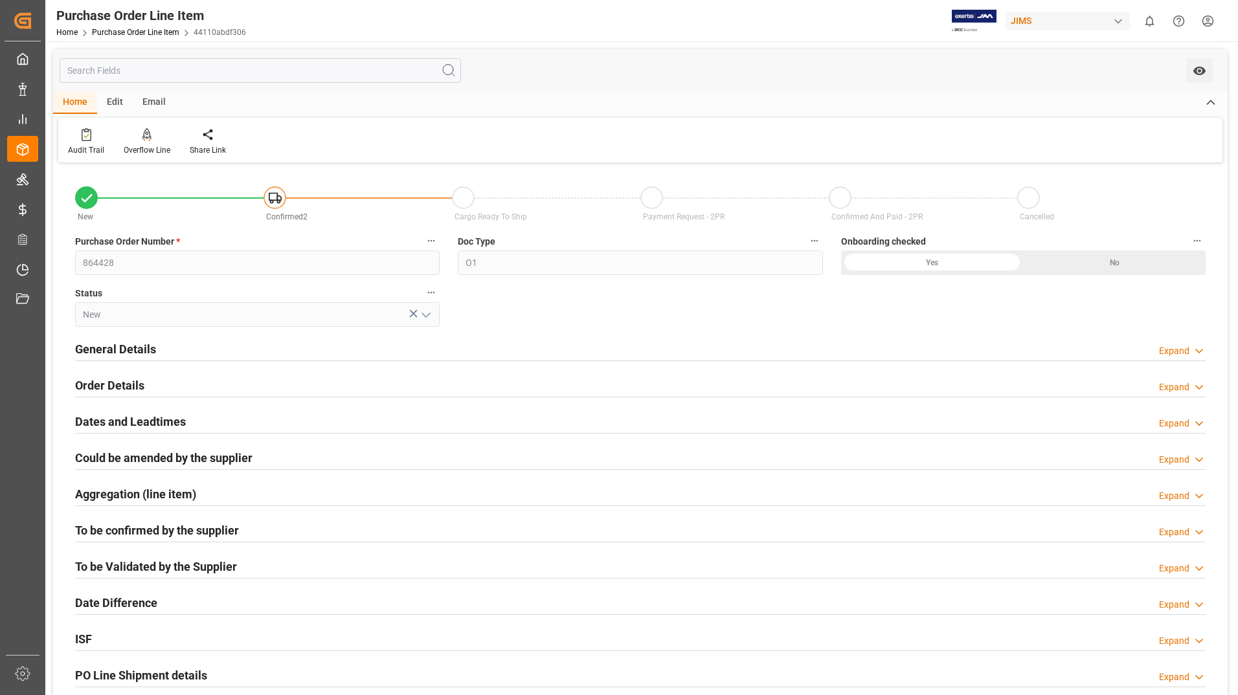
click at [1200, 350] on icon at bounding box center [1198, 351] width 13 height 14
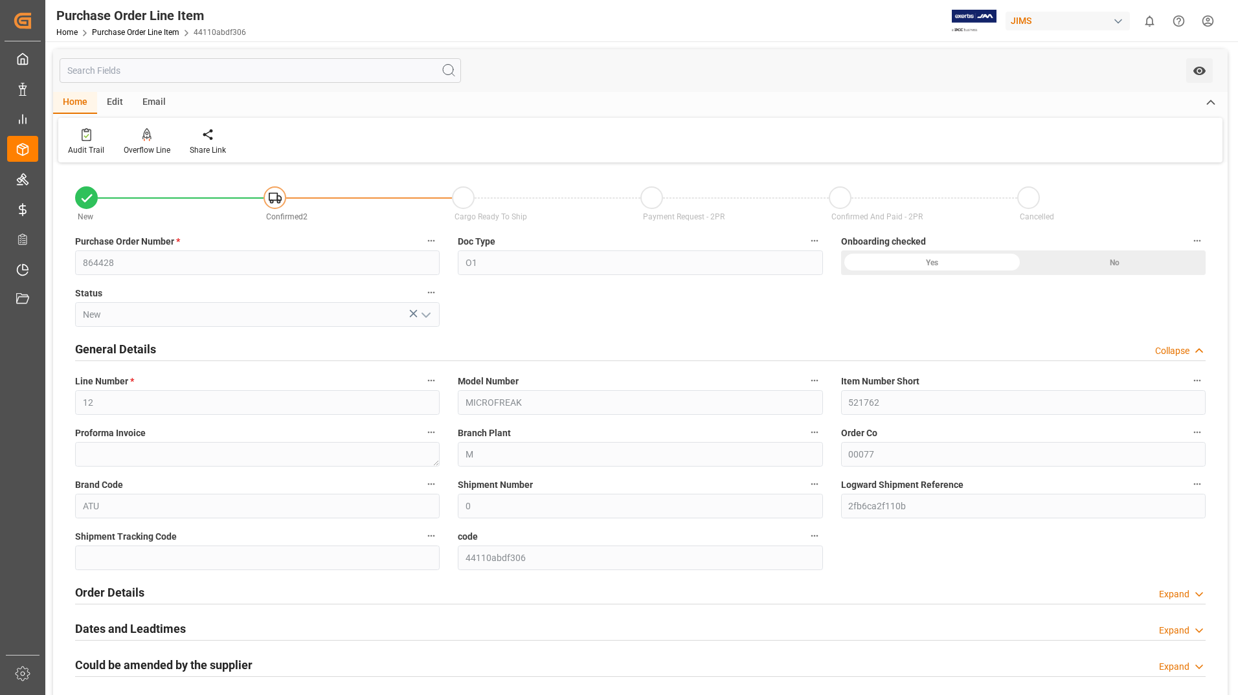
click at [1199, 595] on icon at bounding box center [1198, 595] width 13 height 14
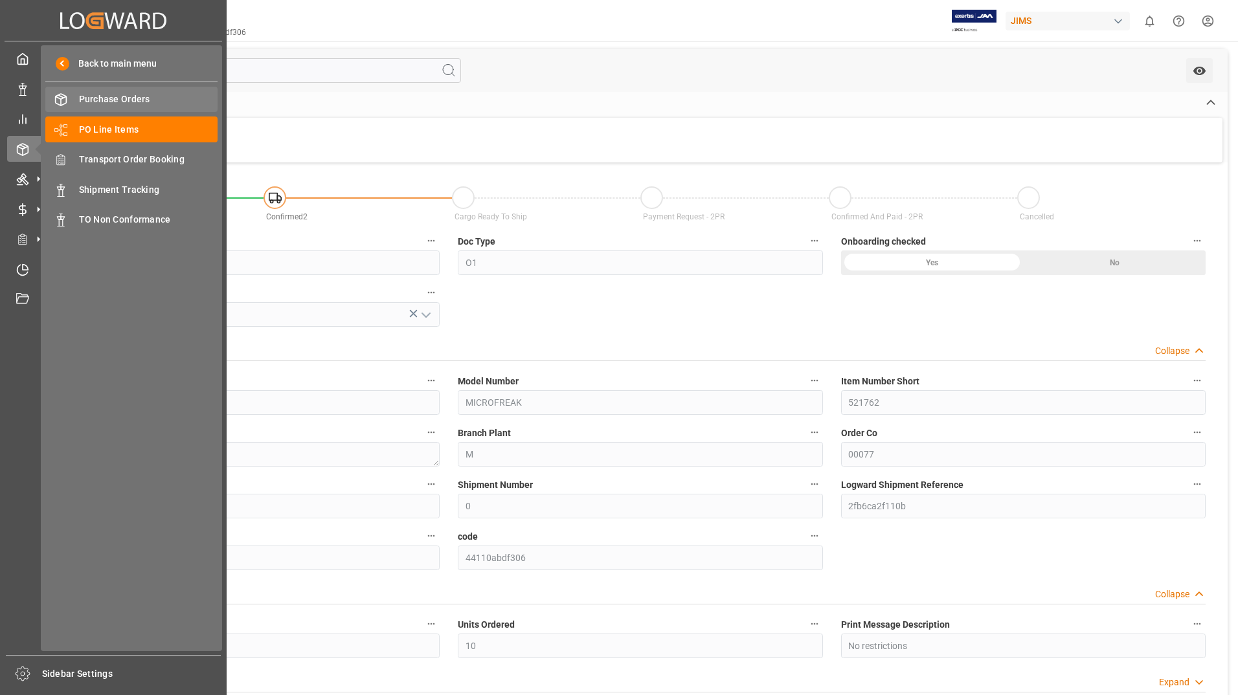
click at [84, 95] on span "Purchase Orders" at bounding box center [148, 100] width 139 height 14
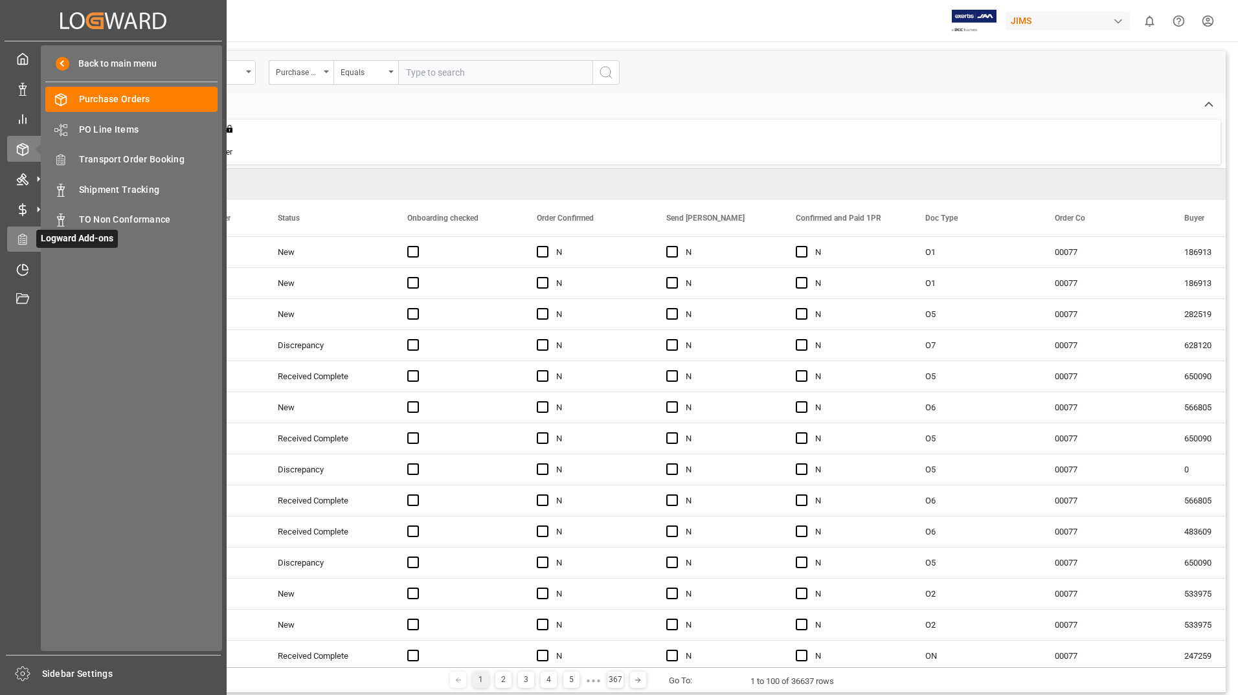
click at [23, 242] on icon at bounding box center [22, 239] width 13 height 13
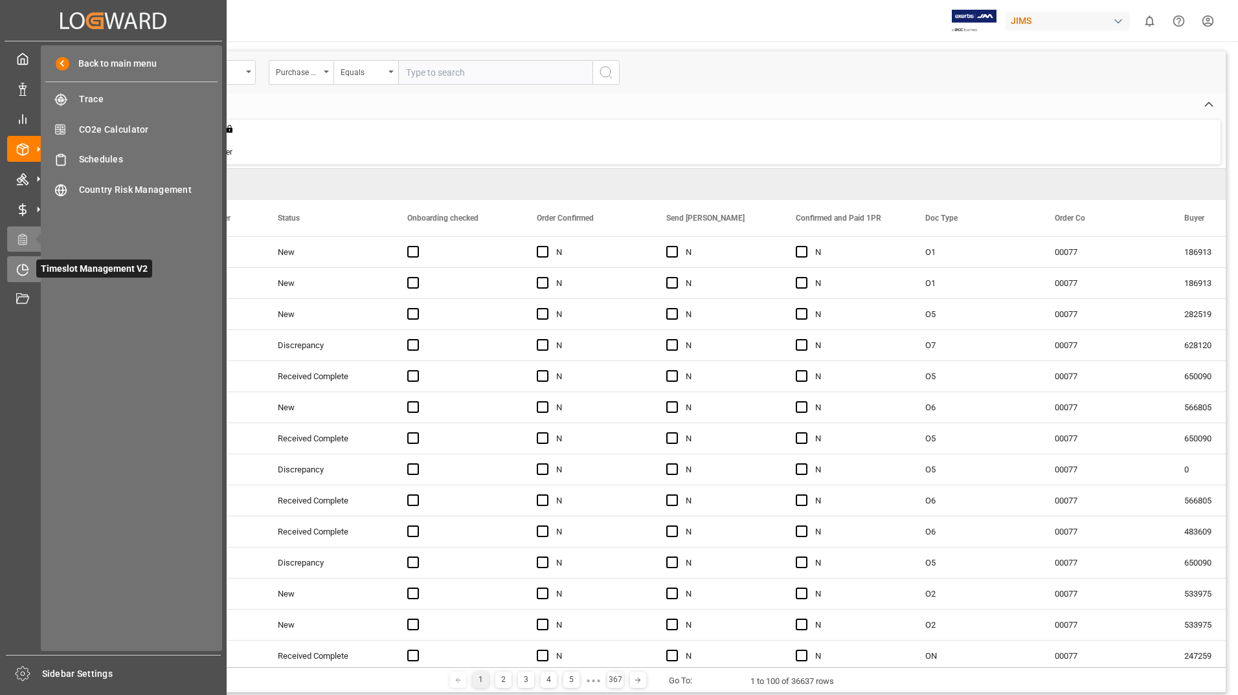
click at [28, 269] on icon at bounding box center [25, 266] width 5 height 5
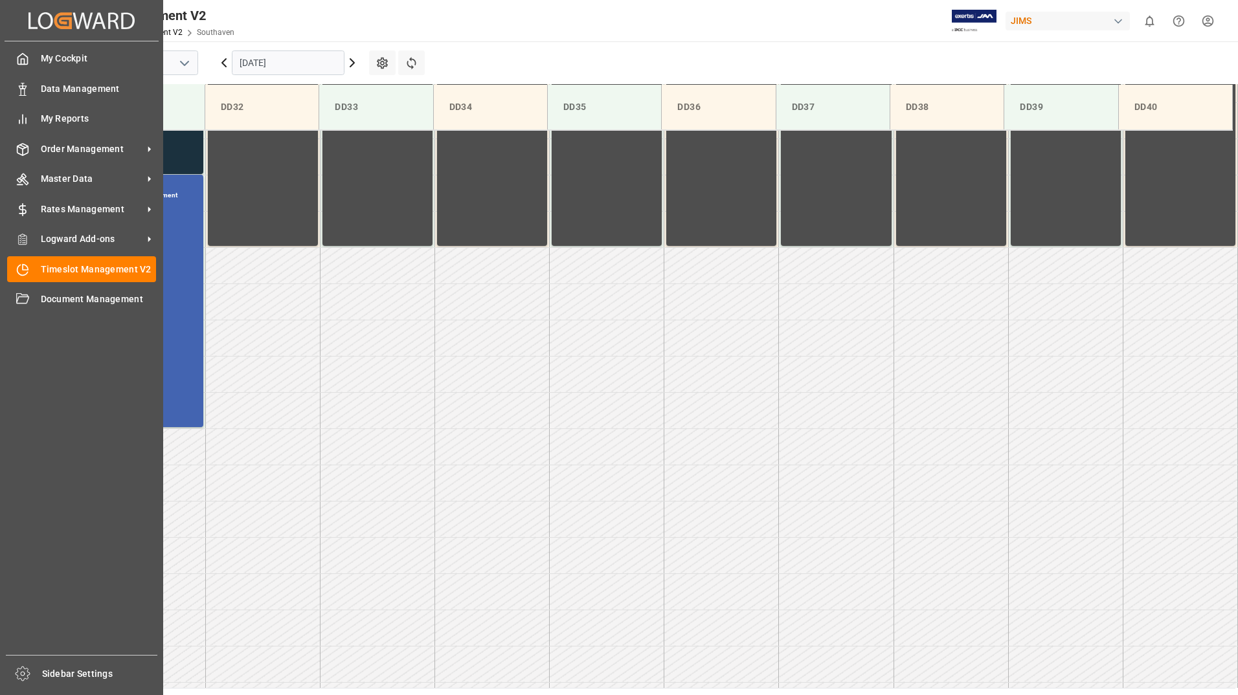
scroll to position [717, 0]
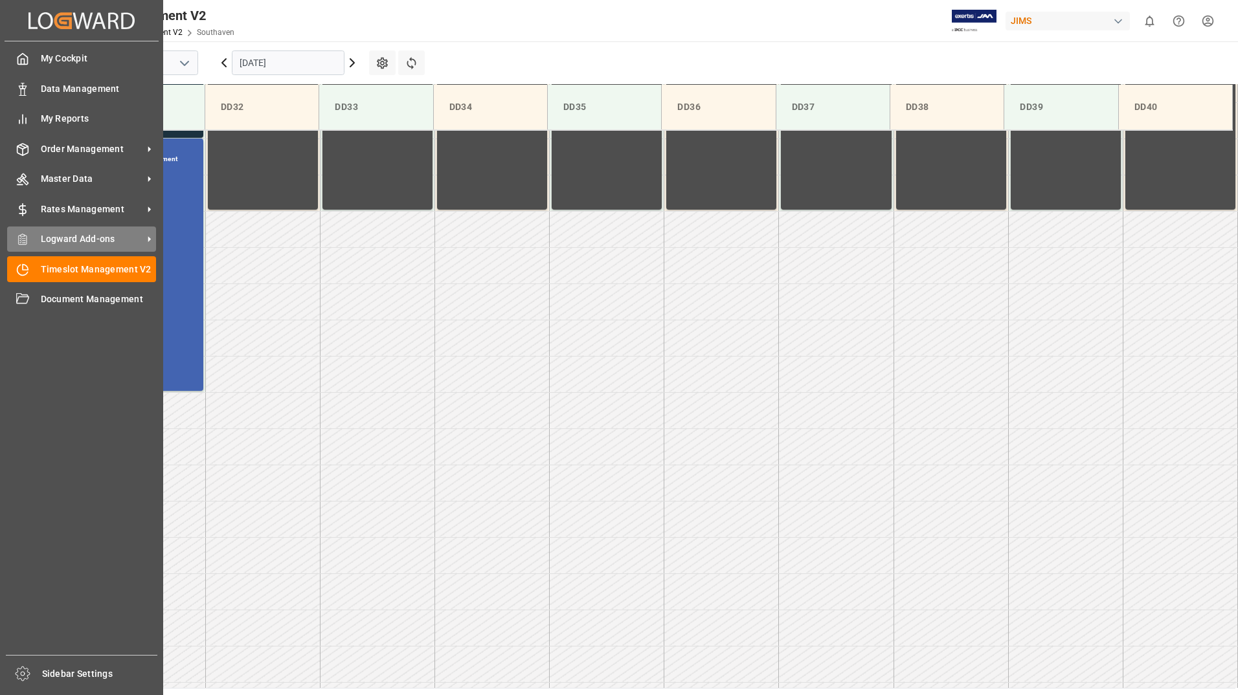
click at [34, 238] on div "Logward Add-ons Logward Add-ons" at bounding box center [81, 239] width 149 height 25
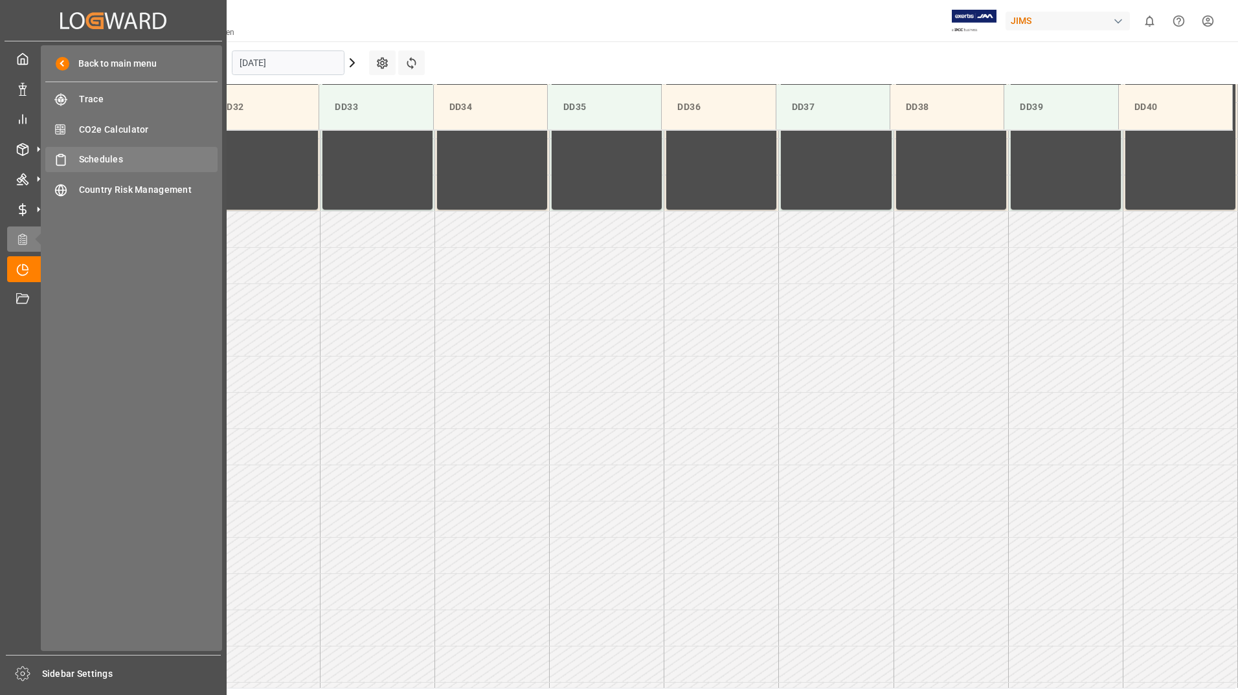
click at [94, 161] on span "Schedules" at bounding box center [148, 160] width 139 height 14
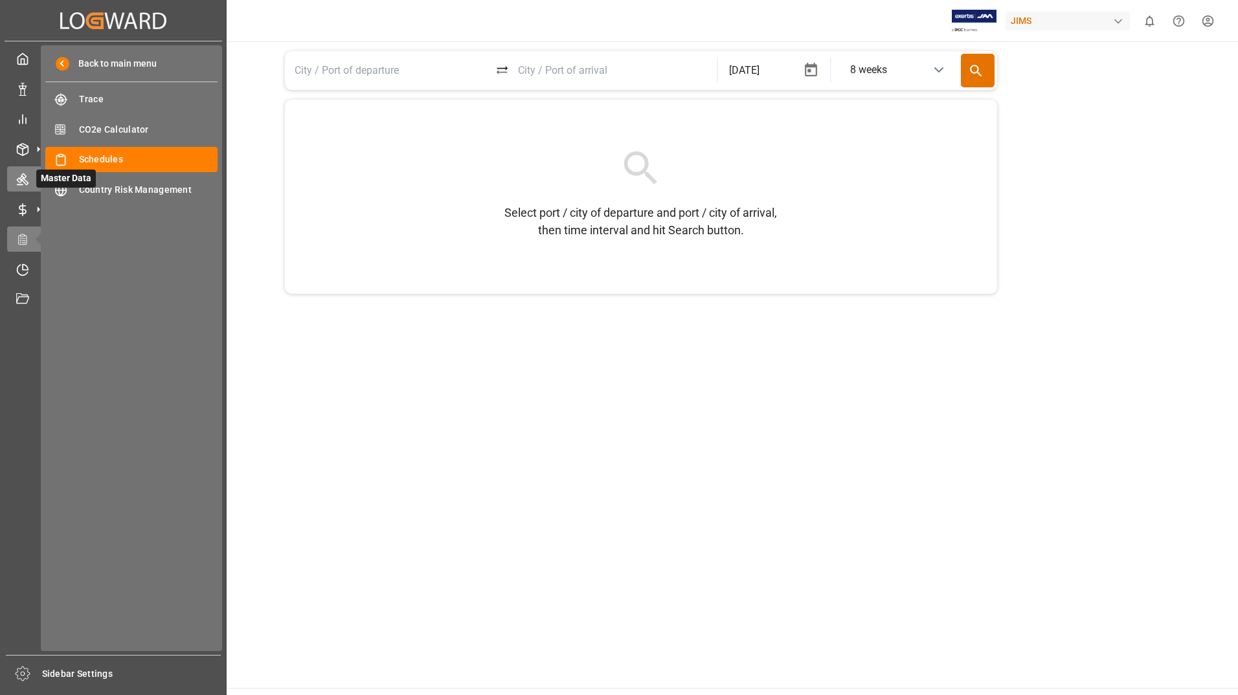
click at [25, 181] on icon at bounding box center [23, 180] width 12 height 12
click at [102, 161] on span "Schedules" at bounding box center [148, 160] width 139 height 14
click at [104, 162] on span "Schedules" at bounding box center [148, 160] width 139 height 14
click at [25, 148] on line at bounding box center [22, 146] width 5 height 3
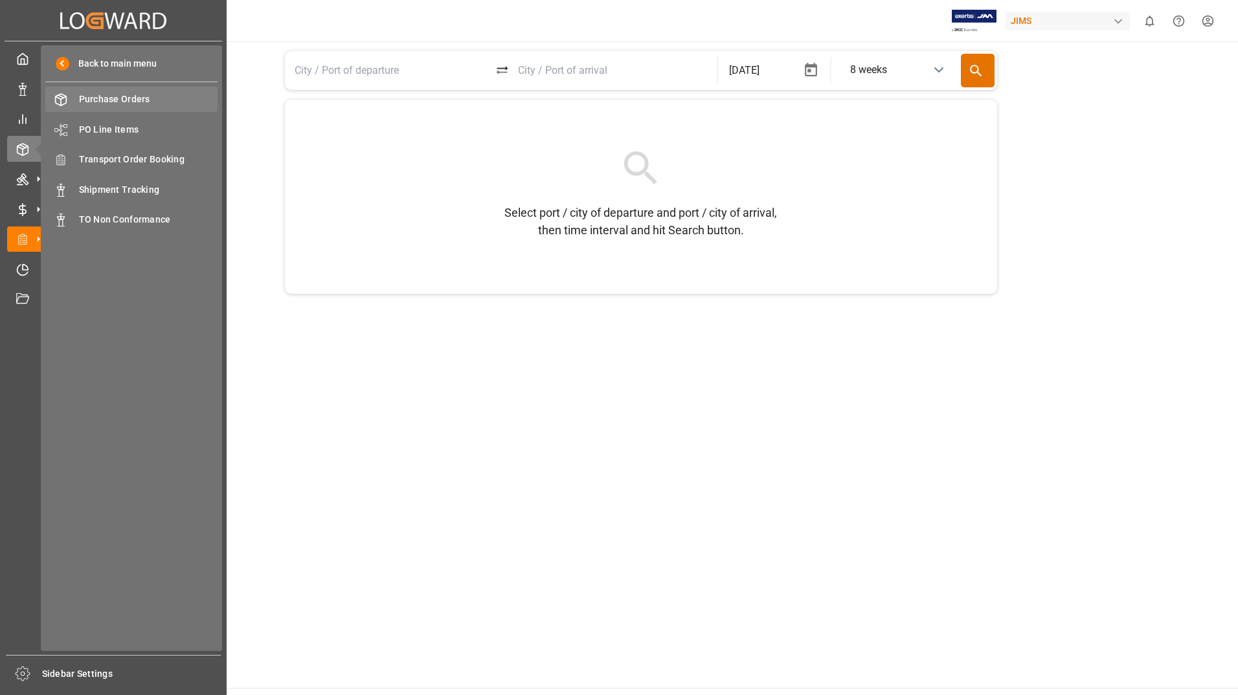
click at [63, 100] on icon at bounding box center [60, 99] width 13 height 13
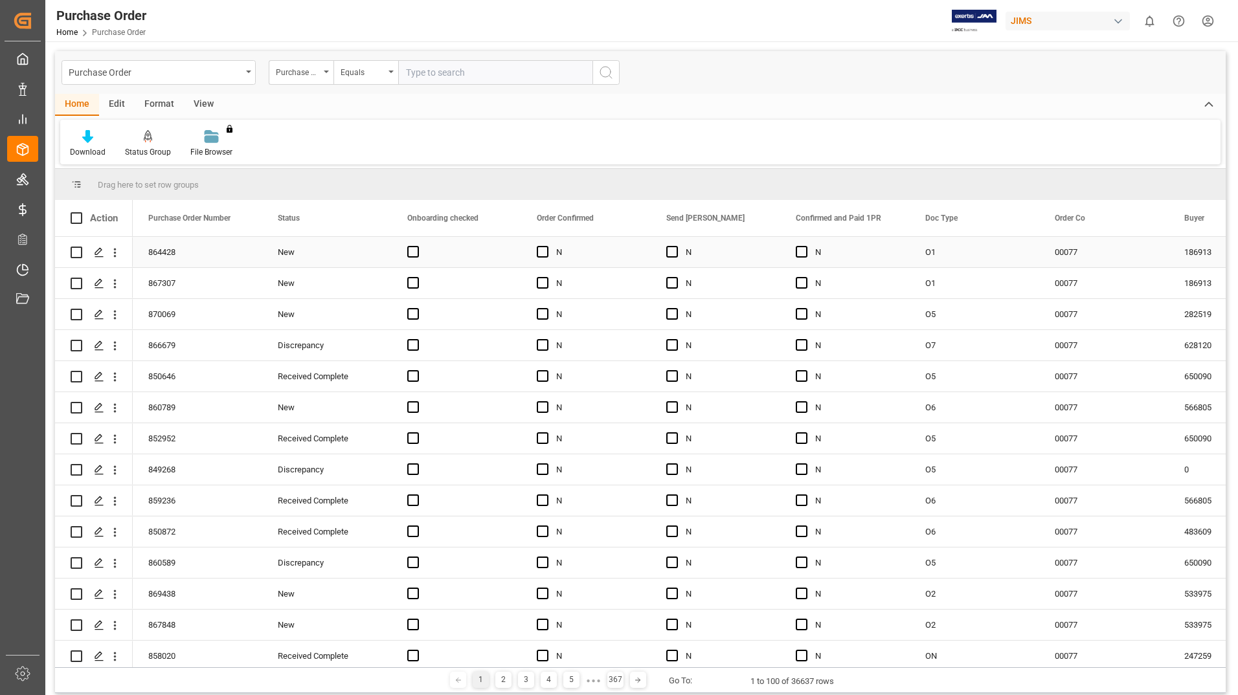
click at [74, 254] on input "Press Space to toggle row selection (unchecked)" at bounding box center [77, 253] width 12 height 12
checkbox input "true"
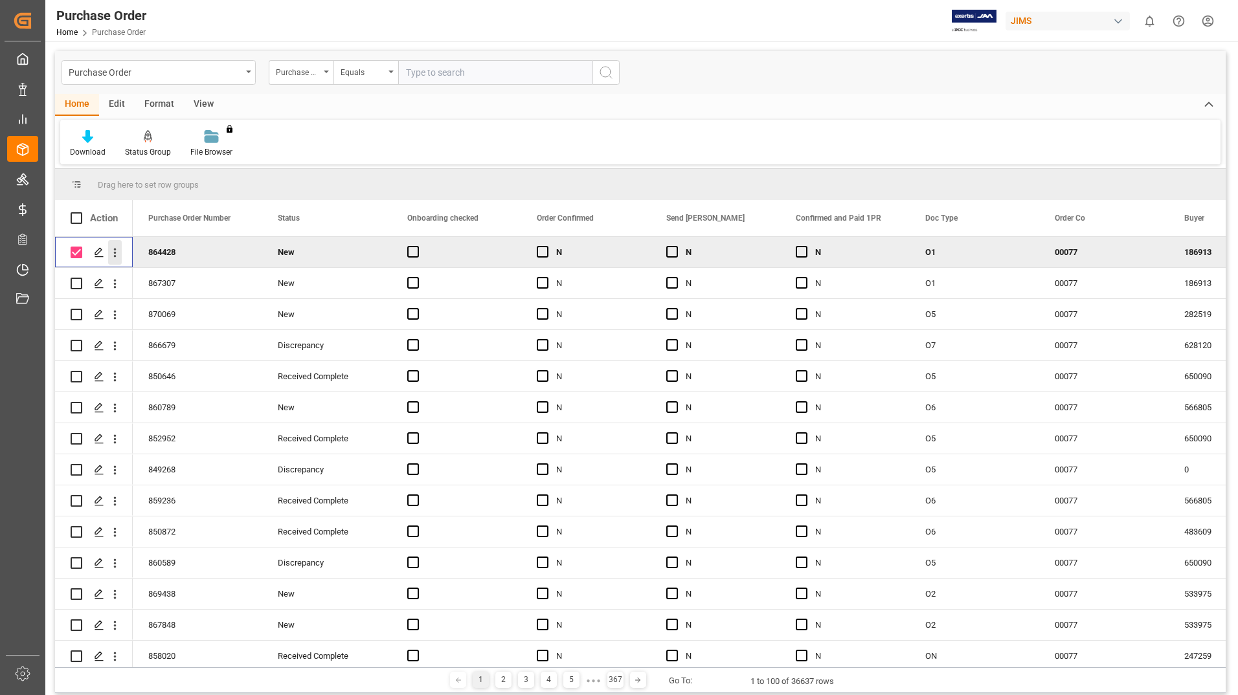
click at [115, 254] on icon "open menu" at bounding box center [115, 253] width 3 height 9
click at [127, 280] on icon "Press SPACE to deselect this row." at bounding box center [125, 280] width 14 height 14
click at [75, 594] on input "Press Space to toggle row selection (unchecked)" at bounding box center [77, 594] width 12 height 12
checkbox input "true"
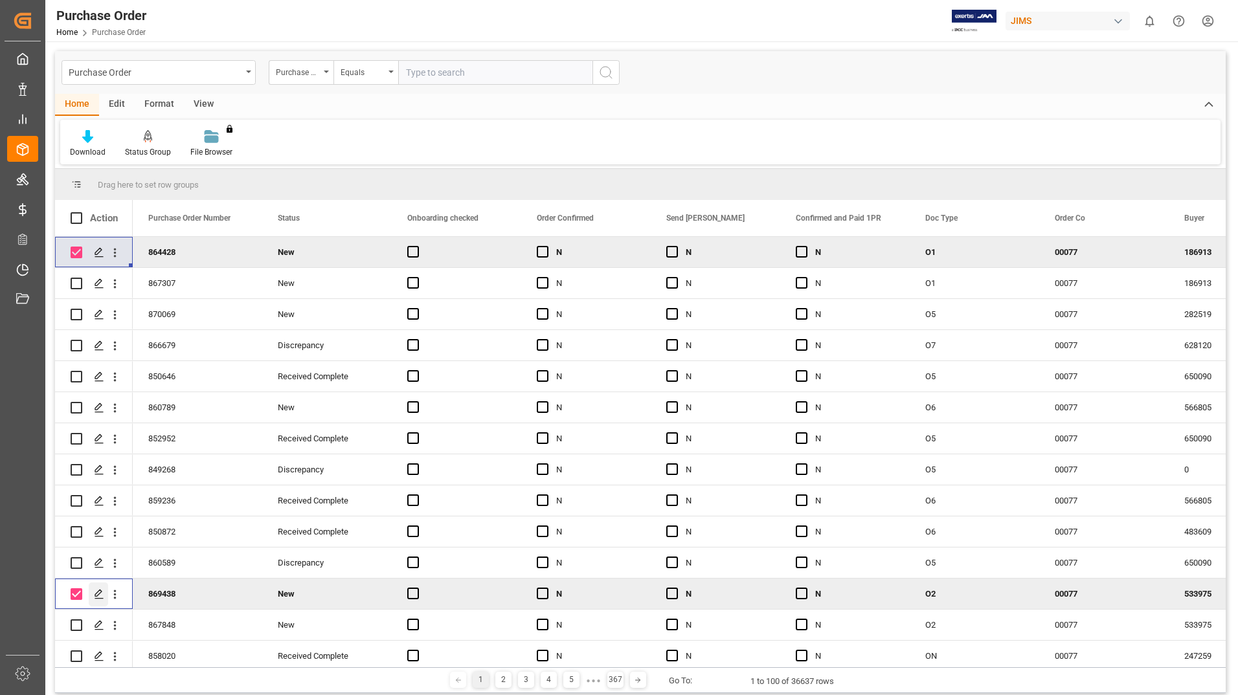
click at [103, 598] on icon "Press SPACE to deselect this row." at bounding box center [99, 594] width 10 height 10
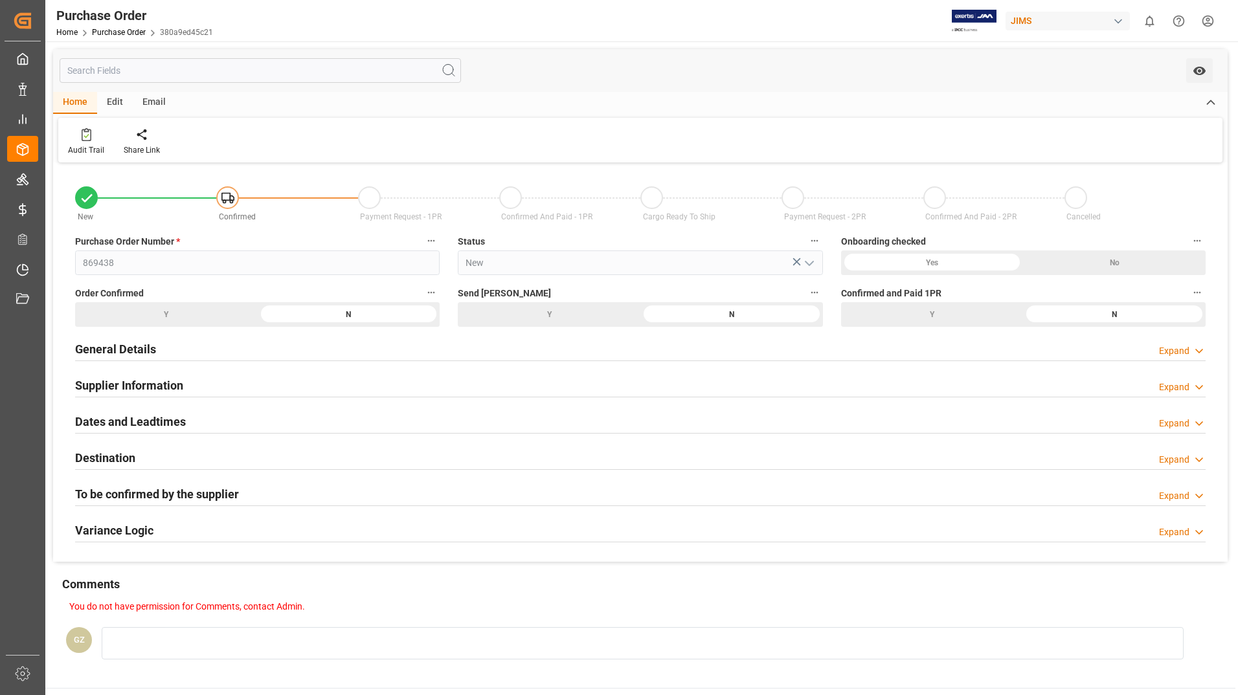
click at [139, 352] on h2 "General Details" at bounding box center [115, 349] width 81 height 17
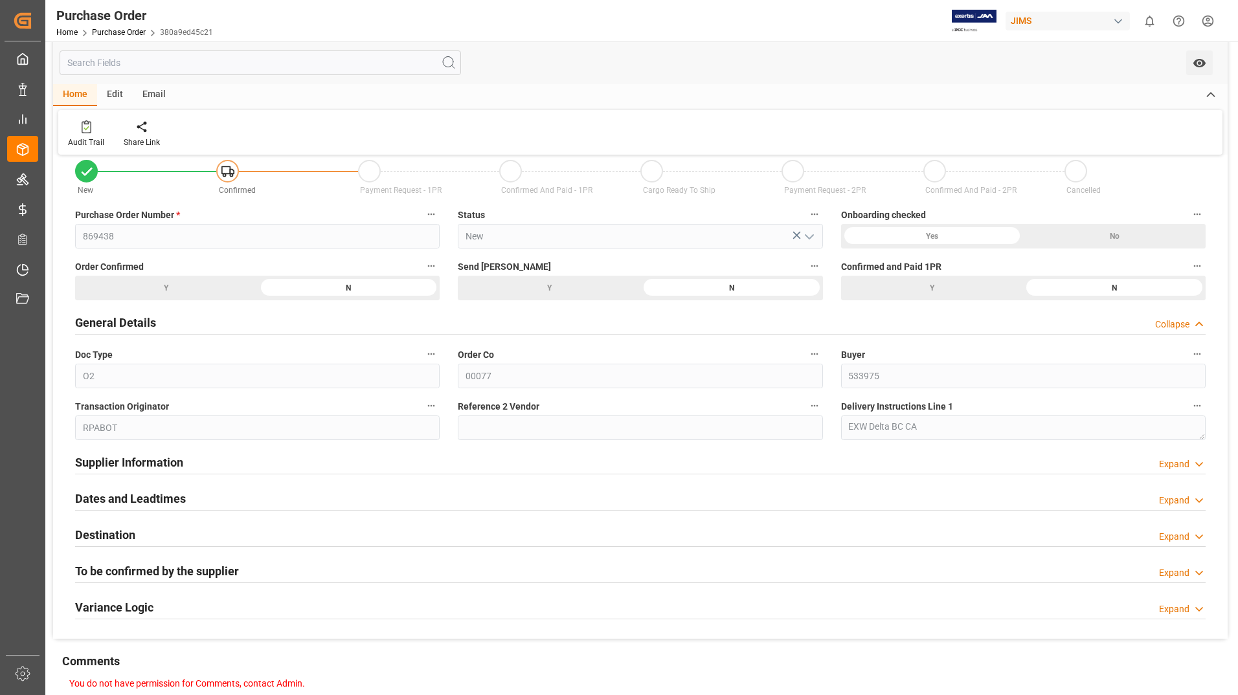
scroll to position [65, 0]
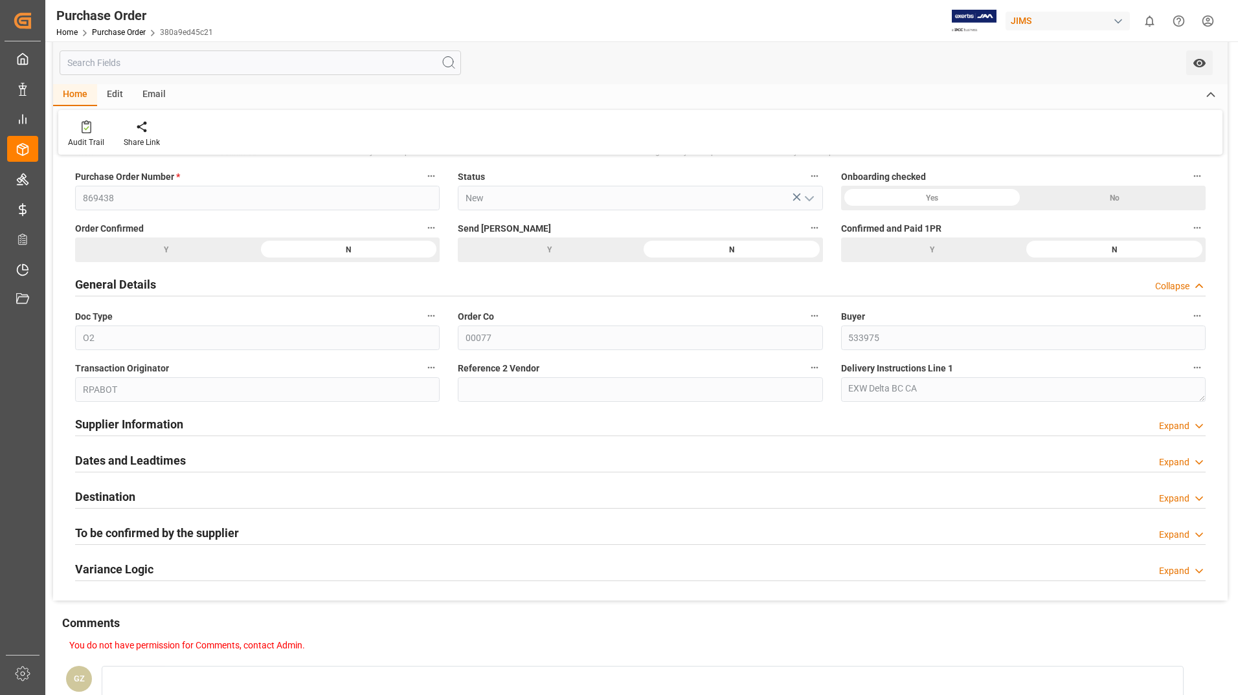
click at [150, 424] on h2 "Supplier Information" at bounding box center [129, 424] width 108 height 17
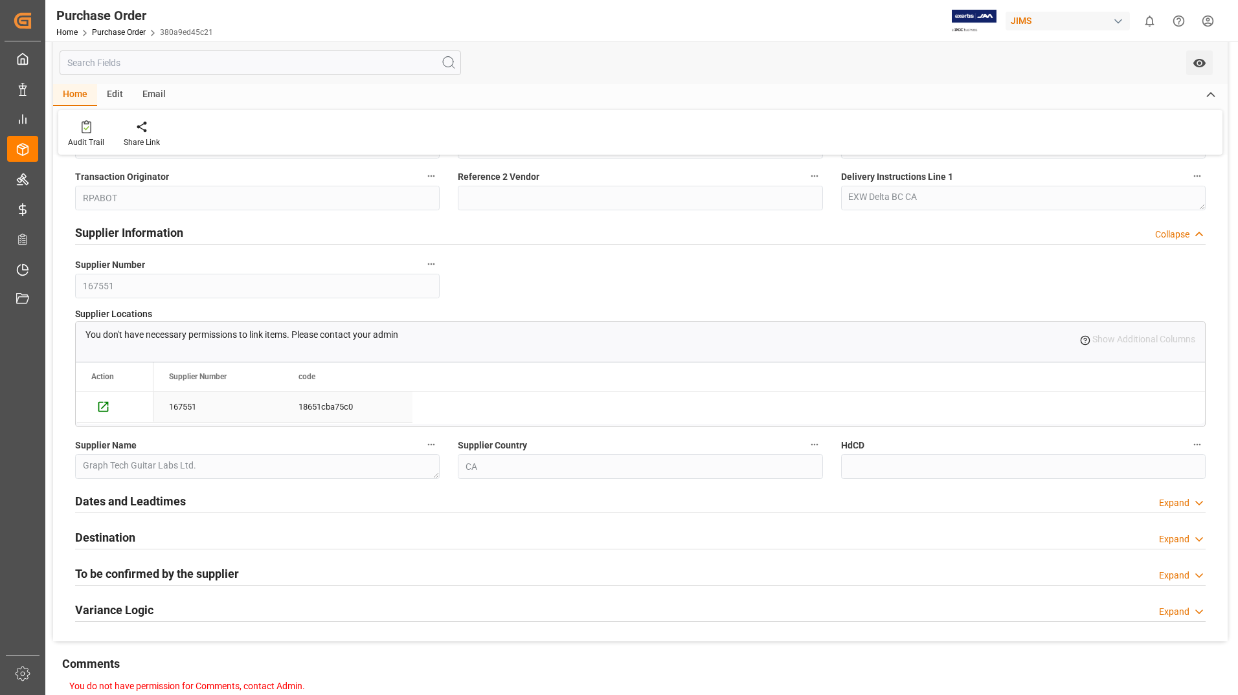
scroll to position [259, 0]
click at [103, 405] on icon "Press SPACE to select this row." at bounding box center [103, 404] width 10 height 10
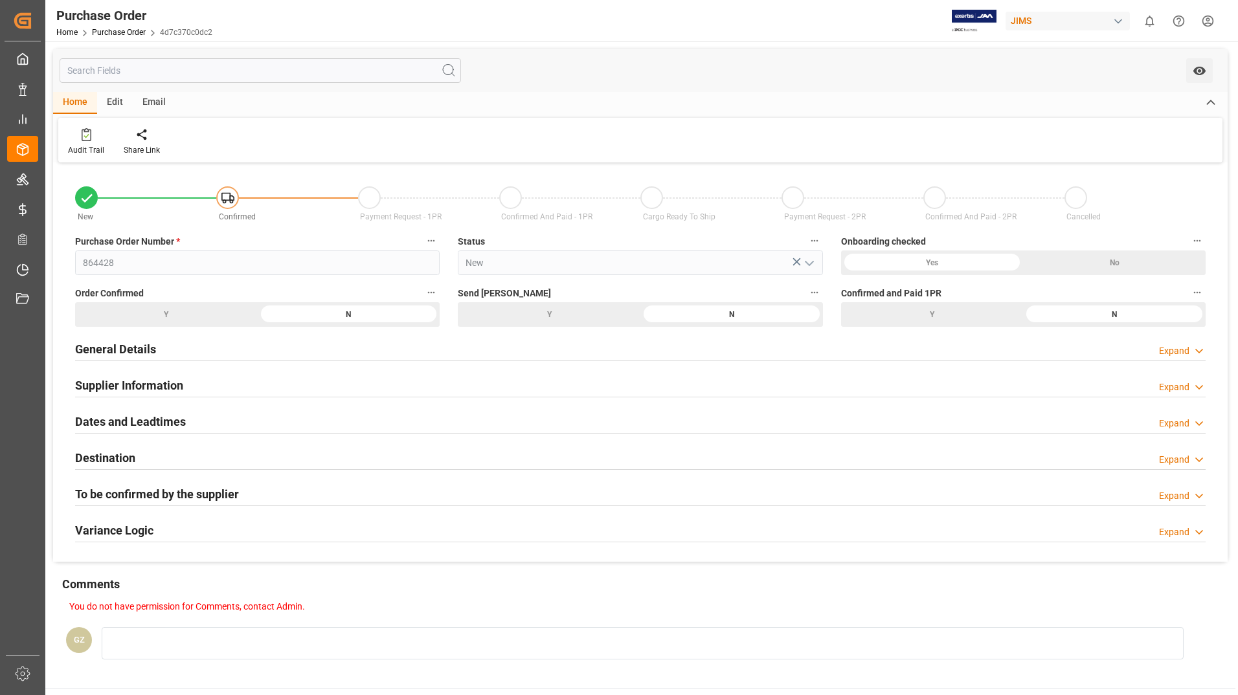
click at [124, 347] on h2 "General Details" at bounding box center [115, 349] width 81 height 17
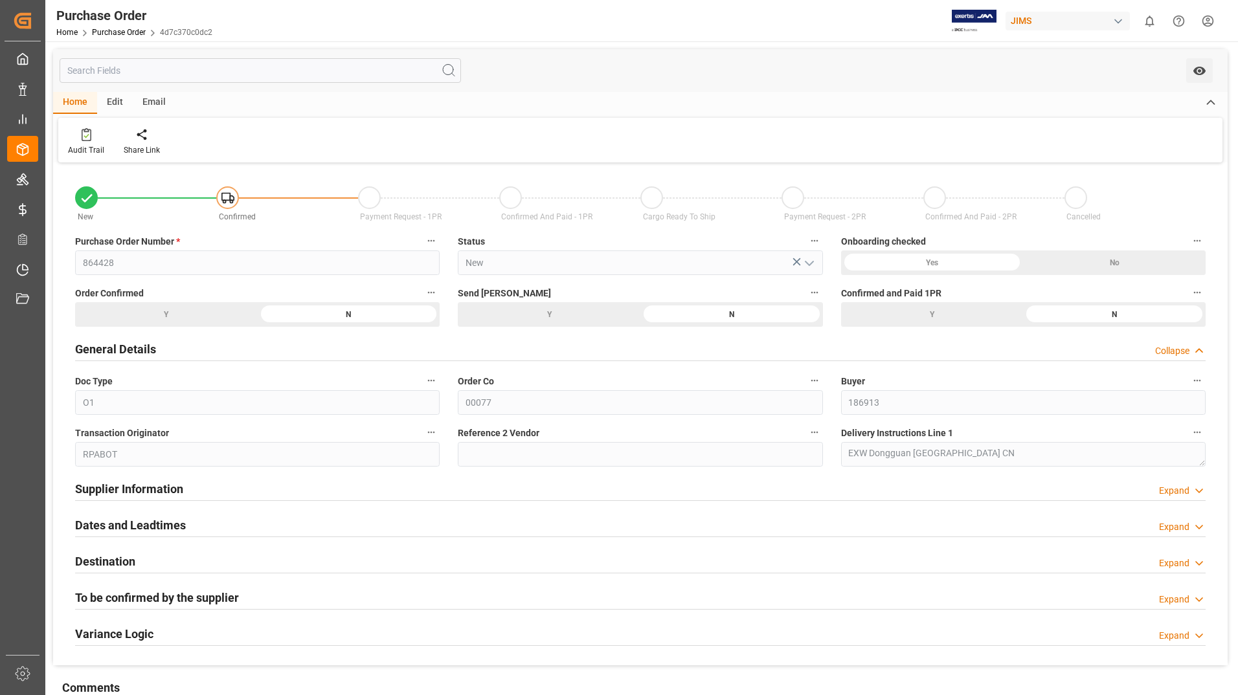
click at [122, 489] on h2 "Supplier Information" at bounding box center [129, 488] width 108 height 17
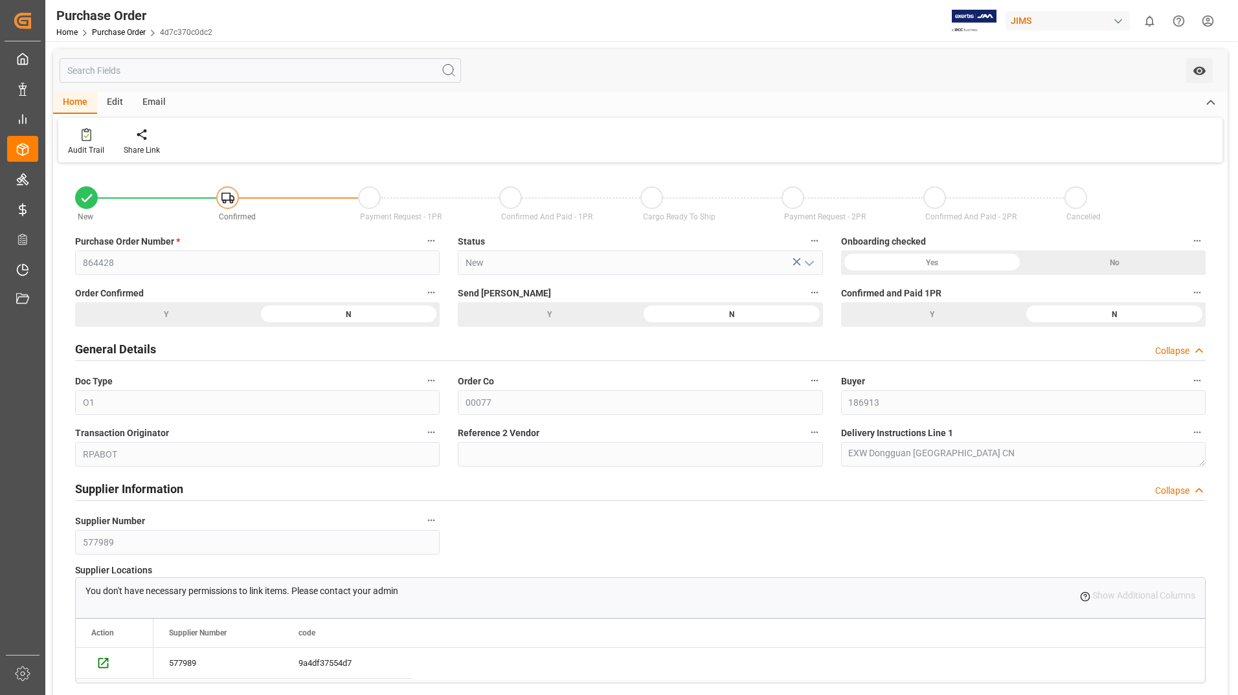
click at [115, 112] on div "Edit" at bounding box center [115, 103] width 36 height 22
click at [152, 116] on div "Home Edit Email Schema Edit You don't have permission for this feature. Contact…" at bounding box center [640, 127] width 1174 height 71
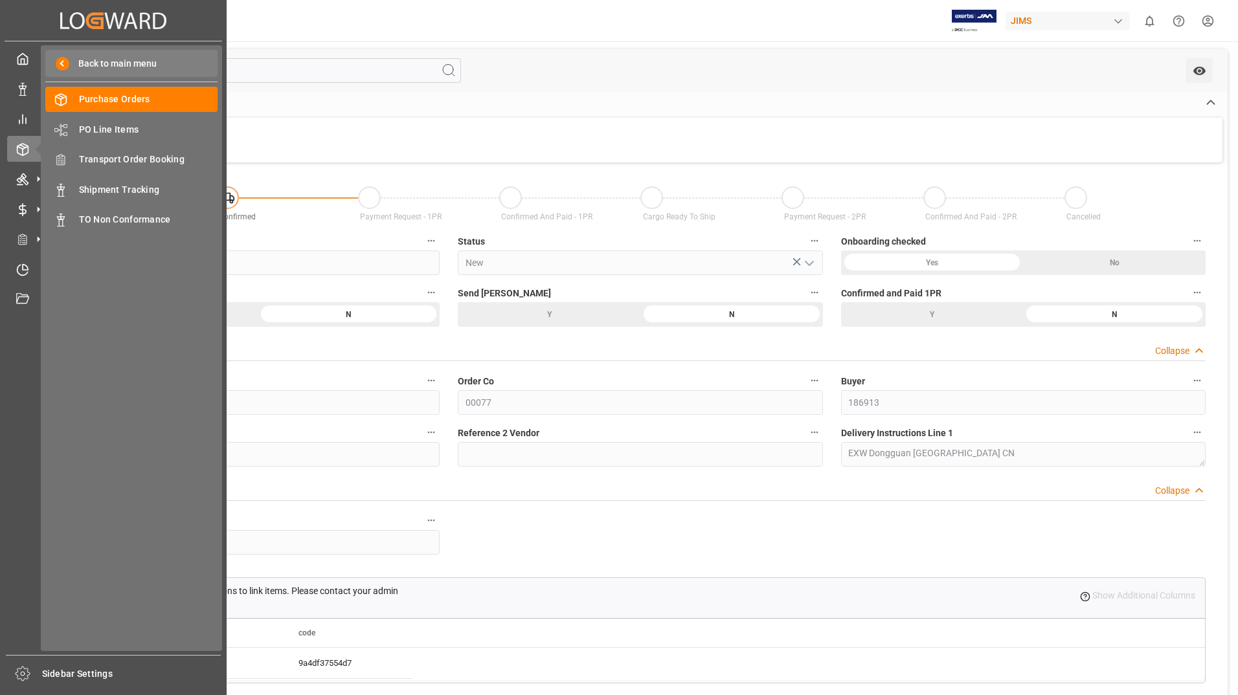
click at [106, 65] on span "Back to main menu" at bounding box center [112, 64] width 87 height 14
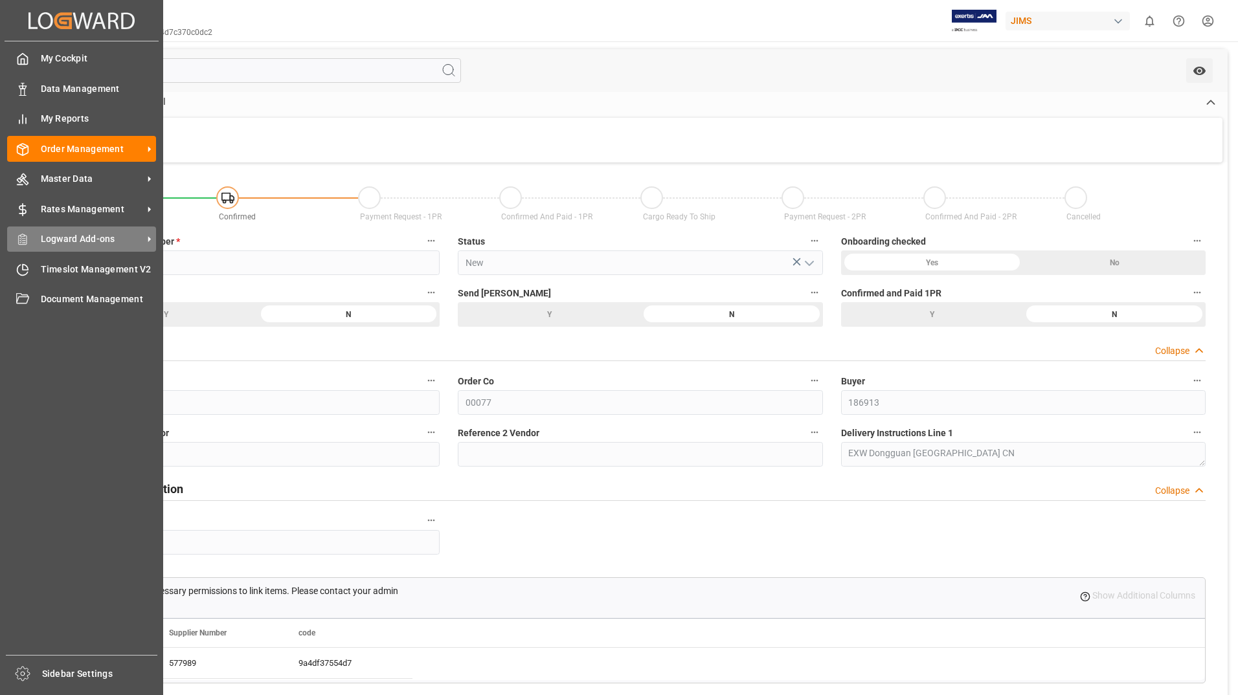
click at [96, 239] on span "Logward Add-ons" at bounding box center [92, 239] width 102 height 14
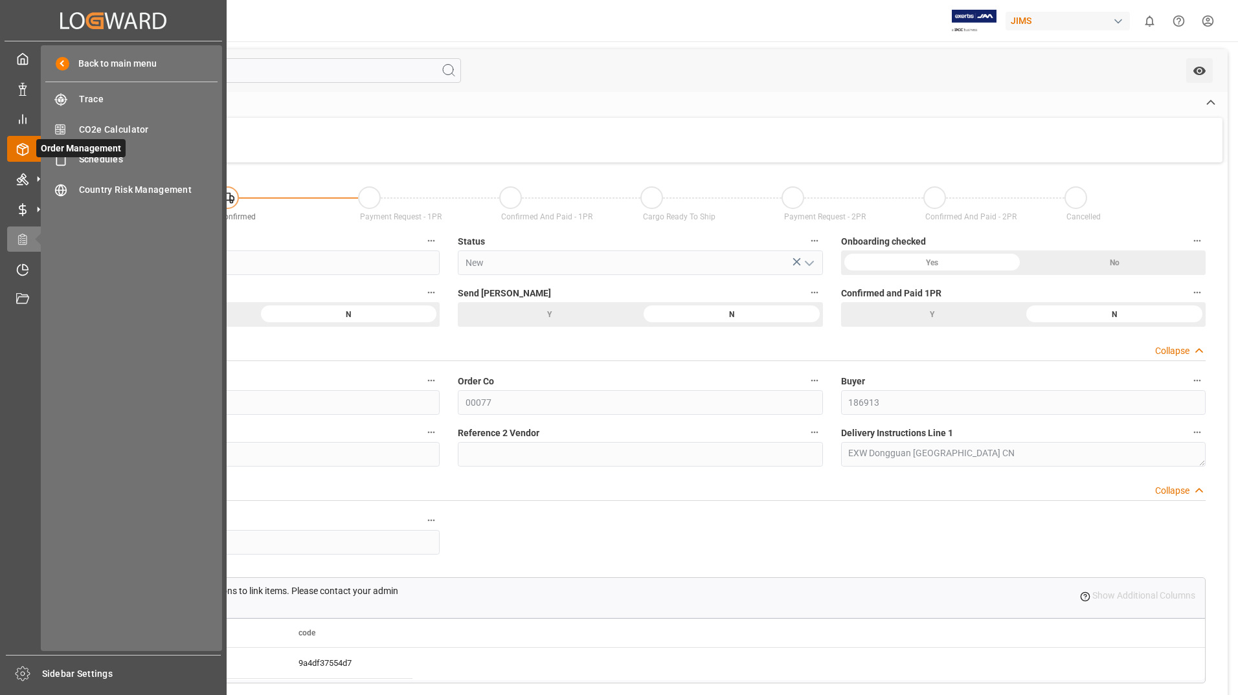
click at [27, 148] on icon at bounding box center [22, 149] width 13 height 13
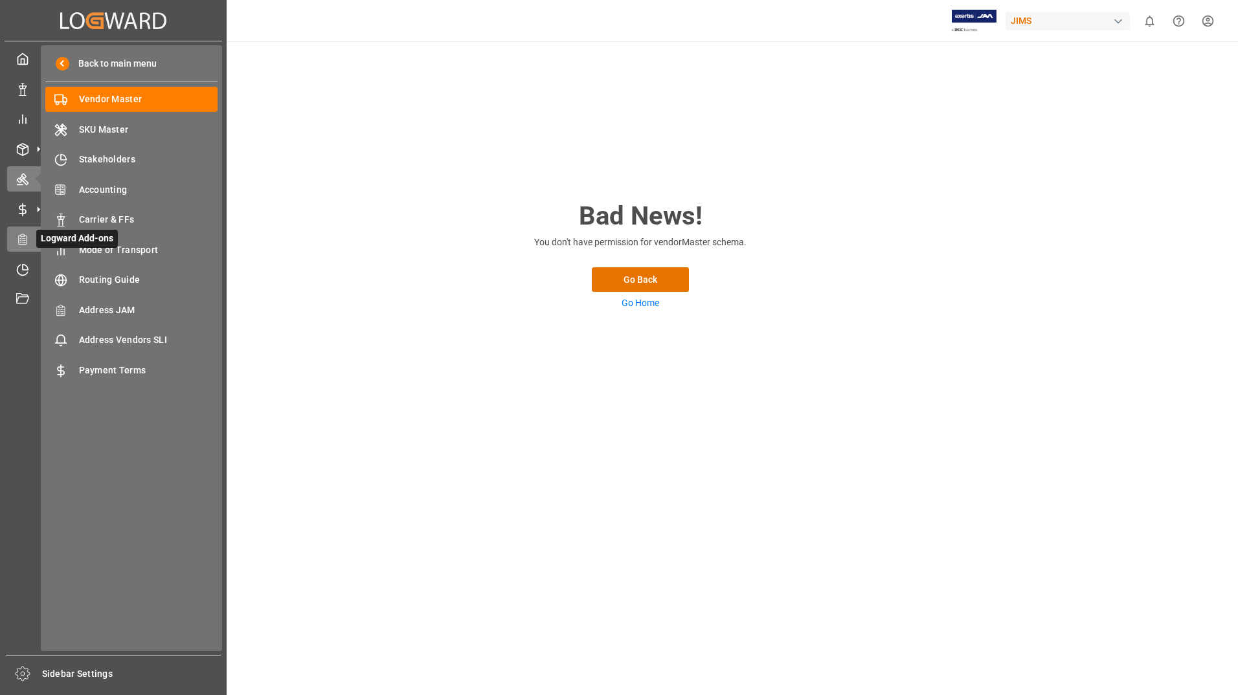
click at [27, 238] on icon at bounding box center [22, 239] width 8 height 10
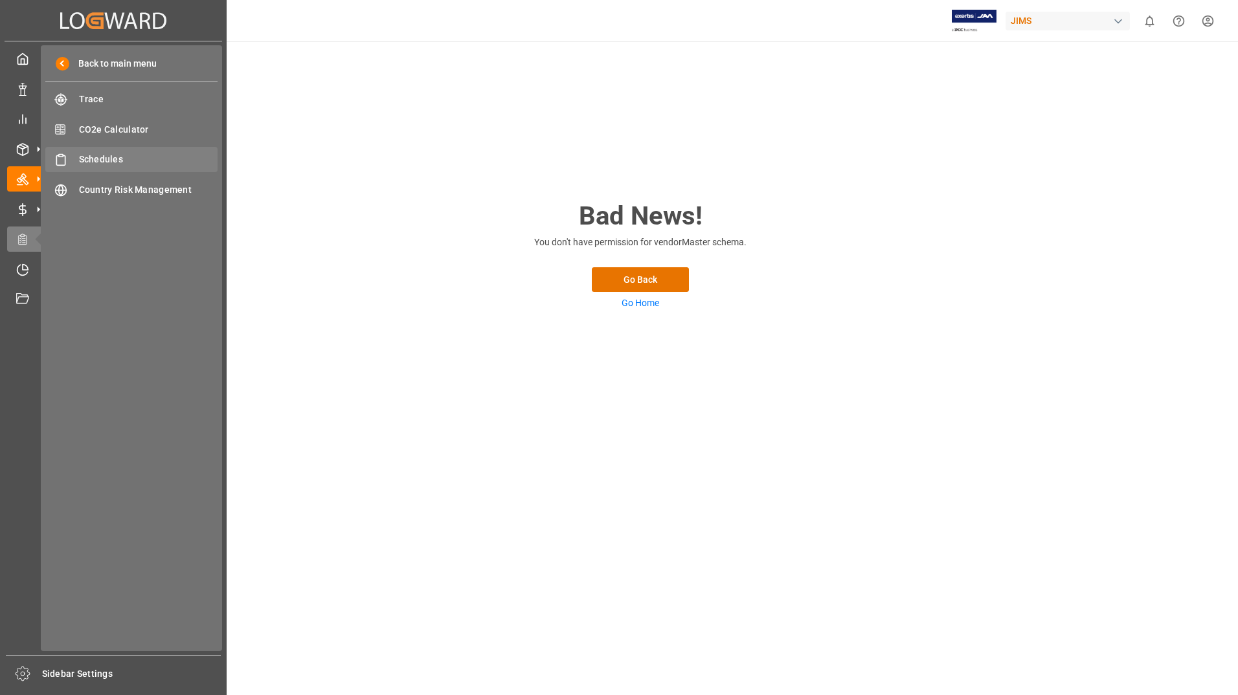
click at [96, 162] on span "Schedules" at bounding box center [148, 160] width 139 height 14
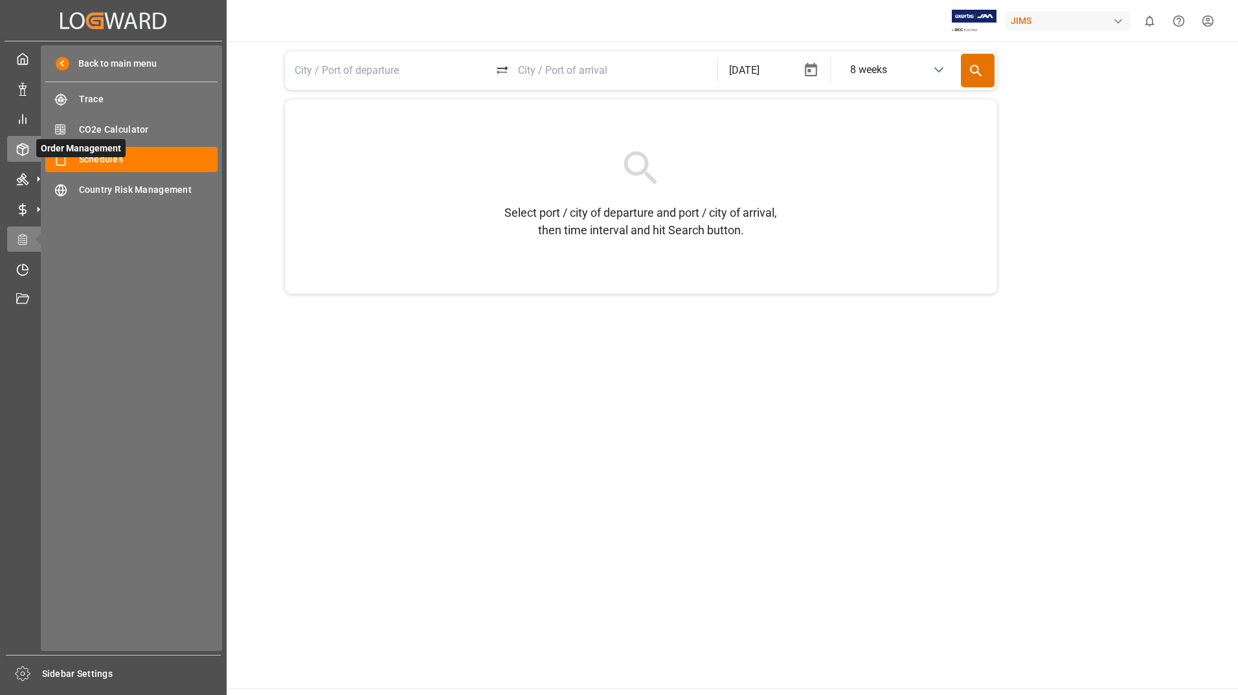
click at [34, 148] on icon at bounding box center [39, 149] width 14 height 14
click at [25, 269] on icon at bounding box center [25, 266] width 5 height 5
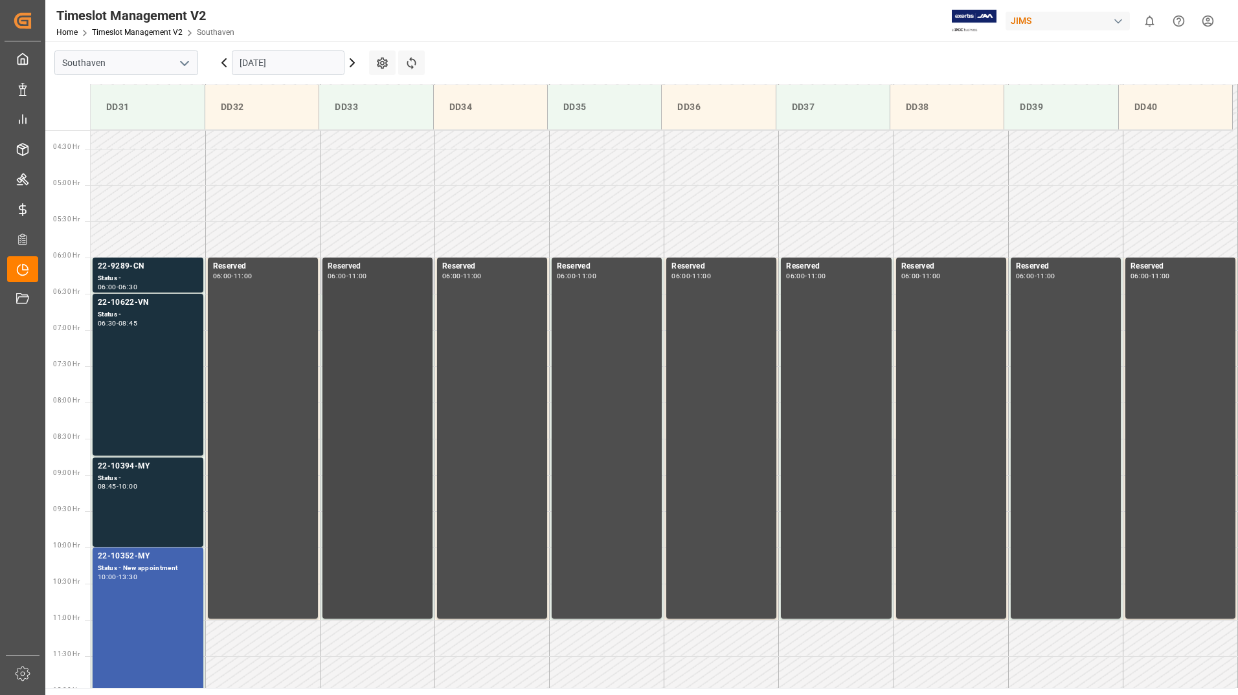
scroll to position [328, 0]
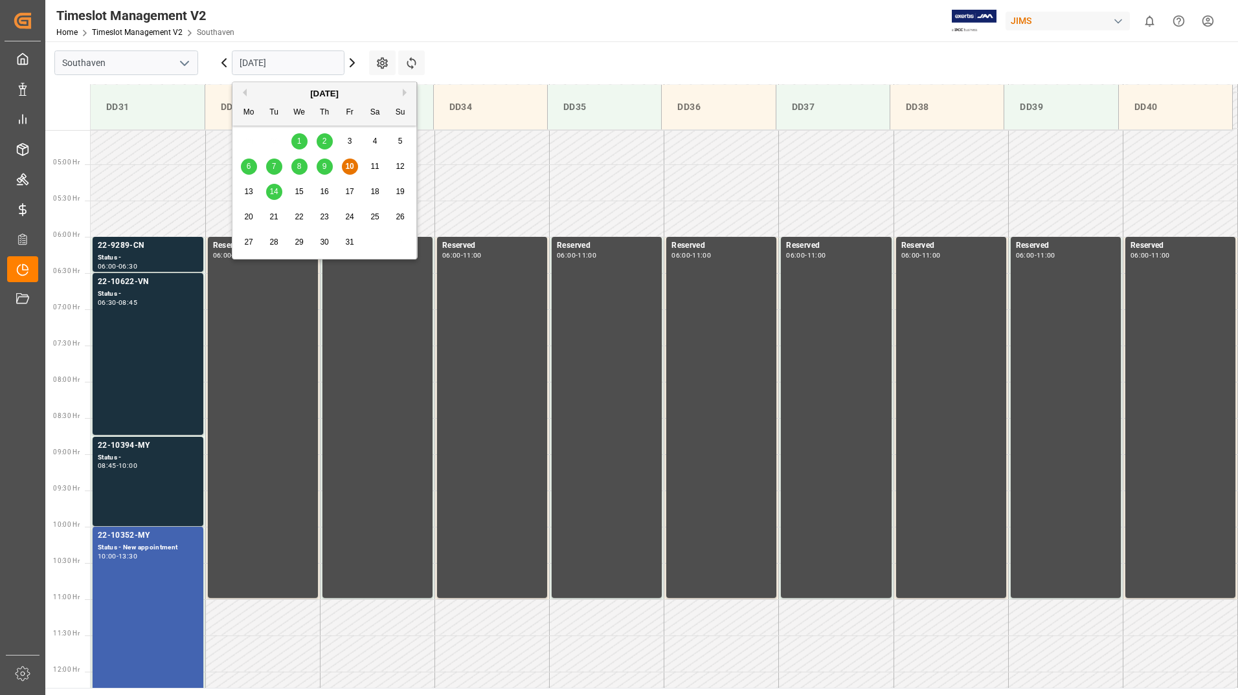
click at [296, 62] on input "[DATE]" at bounding box center [288, 62] width 113 height 25
click at [275, 195] on span "14" at bounding box center [273, 191] width 8 height 9
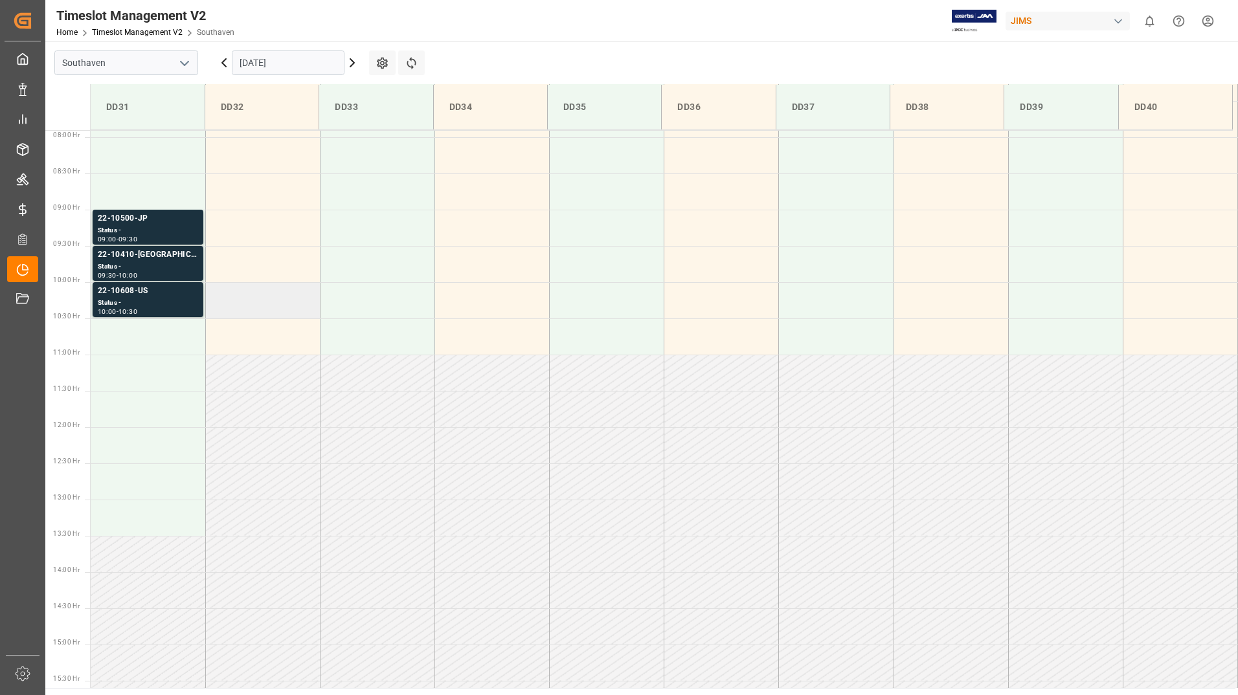
scroll to position [652, 0]
